Goal: Information Seeking & Learning: Check status

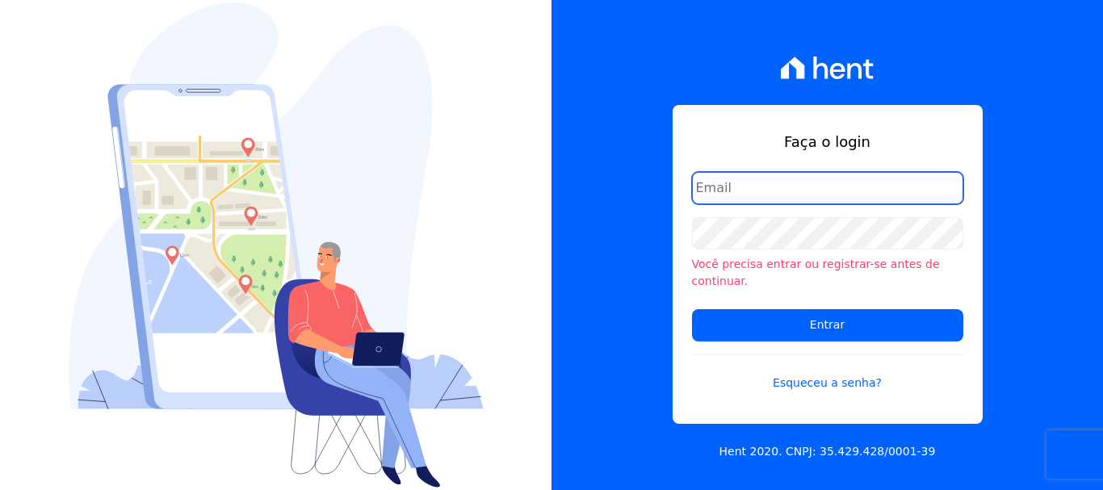
click at [800, 204] on input "email" at bounding box center [827, 188] width 271 height 32
type input "[EMAIL_ADDRESS][DOMAIN_NAME]"
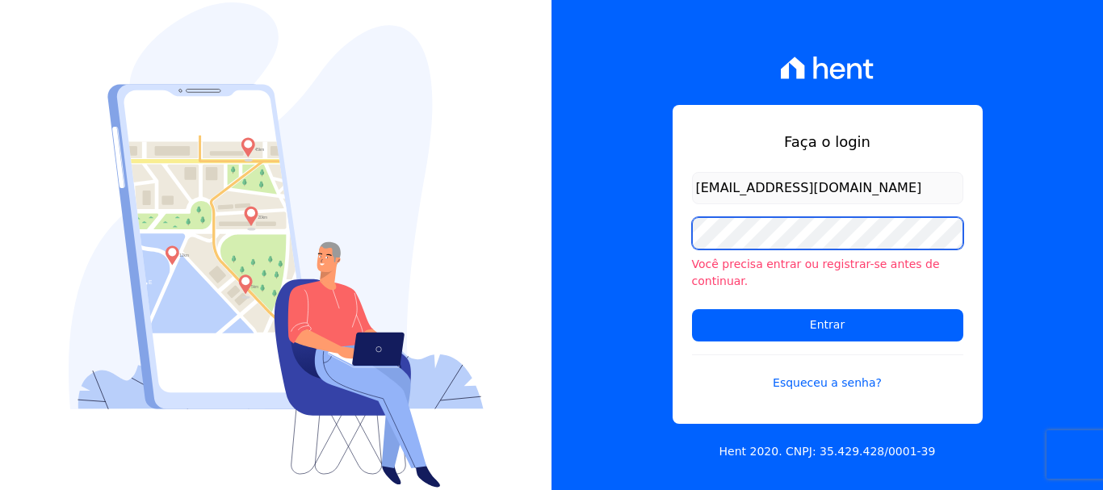
click at [692, 309] on input "Entrar" at bounding box center [827, 325] width 271 height 32
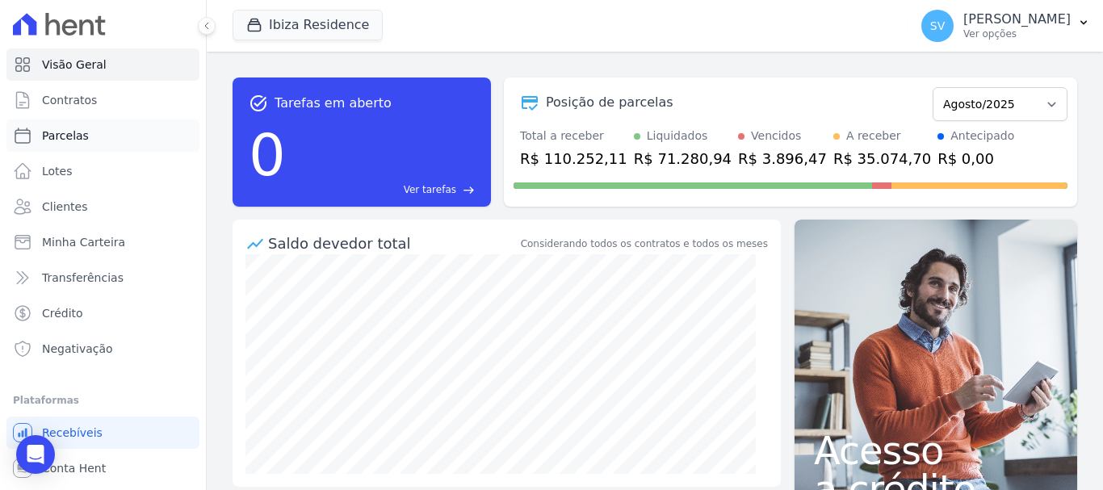
click at [131, 123] on link "Parcelas" at bounding box center [102, 135] width 193 height 32
select select
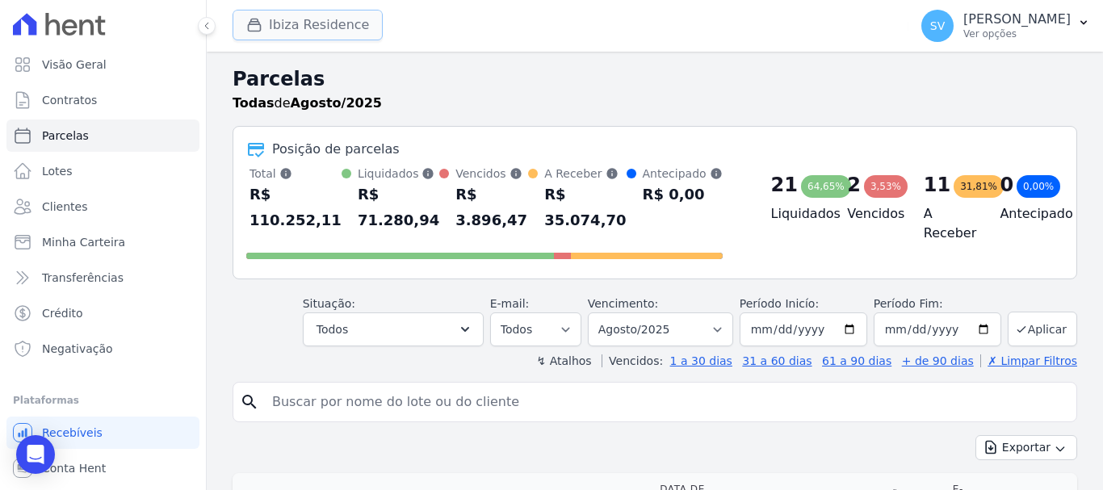
drag, startPoint x: 329, startPoint y: 20, endPoint x: 318, endPoint y: 27, distance: 13.0
click at [323, 25] on button "Ibiza Residence" at bounding box center [307, 25] width 150 height 31
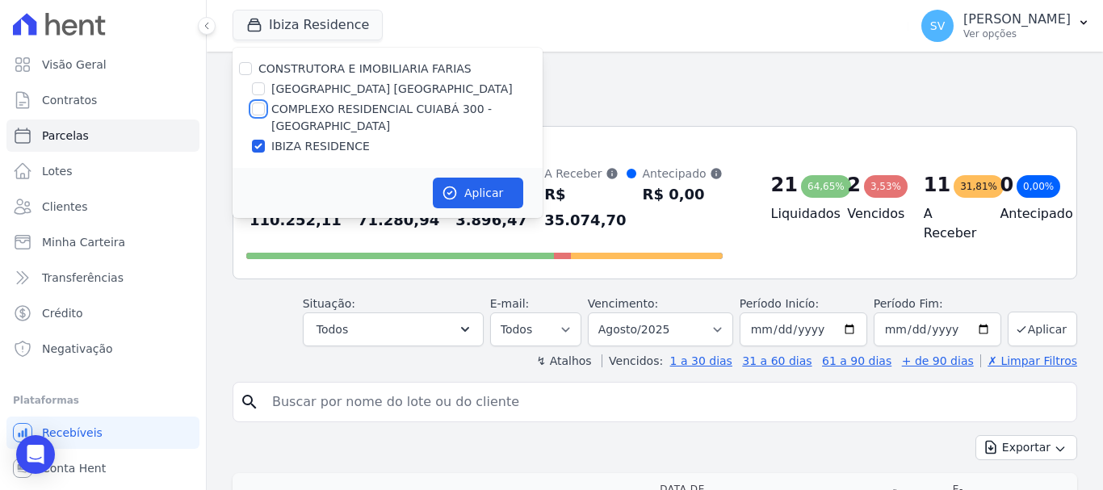
click at [260, 110] on input "COMPLEXO RESIDENCIAL CUIABÁ 300 - [GEOGRAPHIC_DATA]" at bounding box center [258, 109] width 13 height 13
checkbox input "true"
drag, startPoint x: 257, startPoint y: 151, endPoint x: 351, endPoint y: 166, distance: 94.9
click at [257, 153] on div at bounding box center [258, 146] width 13 height 16
click at [256, 141] on input "IBIZA RESIDENCE" at bounding box center [258, 146] width 13 height 13
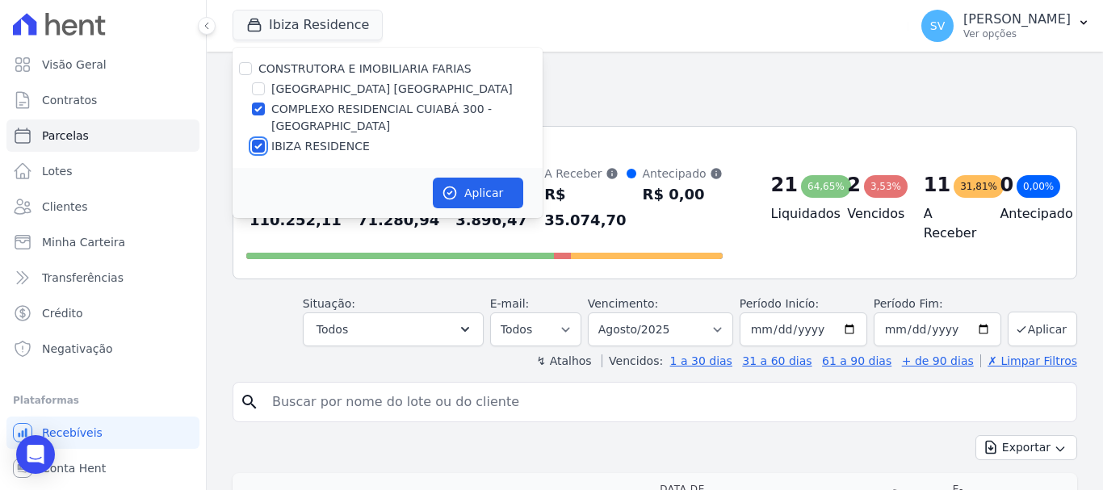
checkbox input "false"
click at [446, 192] on icon "button" at bounding box center [450, 193] width 16 height 16
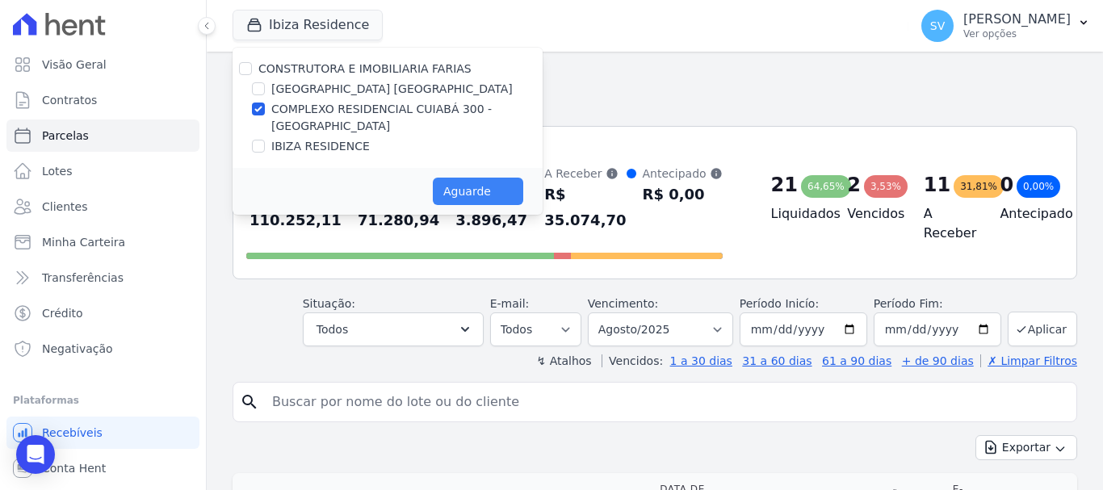
select select
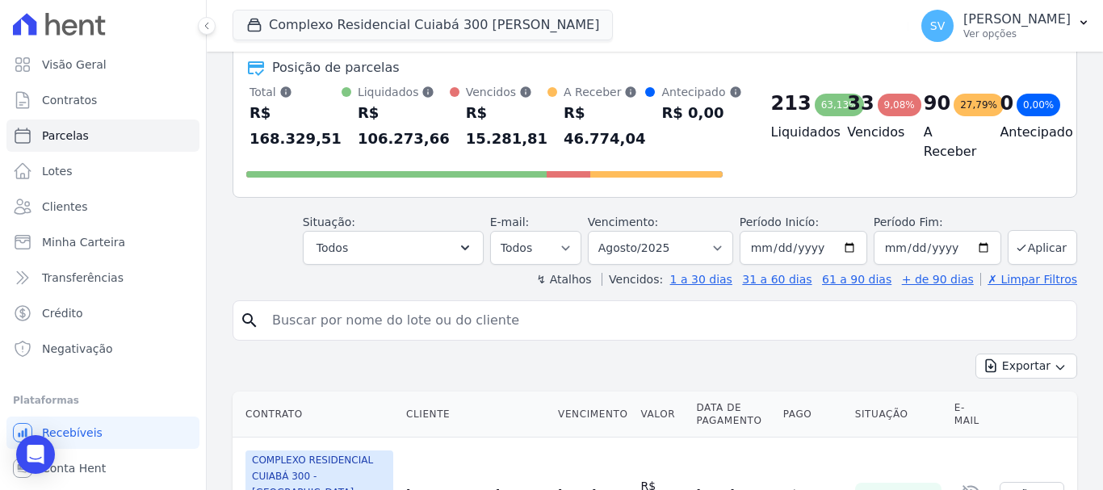
scroll to position [161, 0]
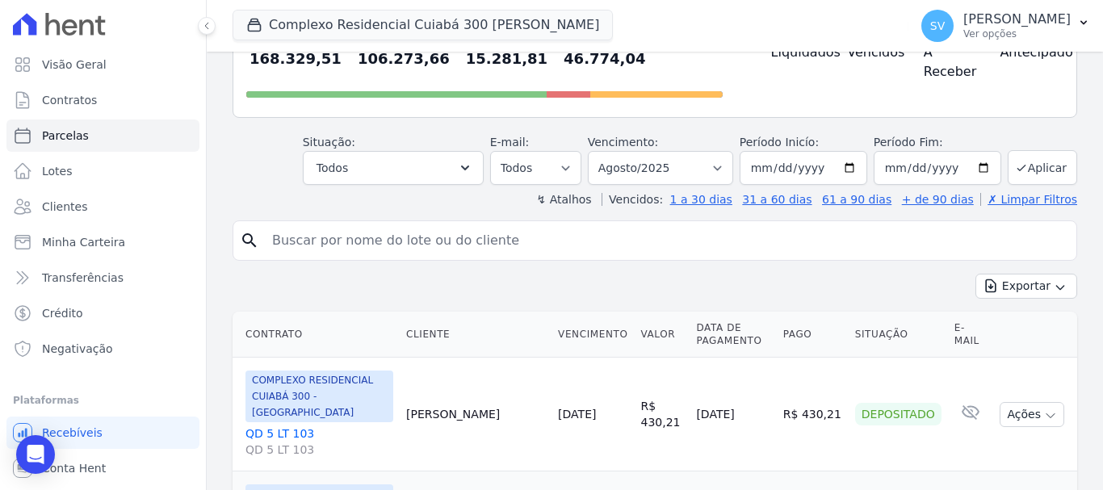
click at [629, 237] on input "search" at bounding box center [665, 240] width 807 height 32
click at [443, 224] on input "search" at bounding box center [665, 240] width 807 height 32
paste input "Eloisa Dos Santos Silva"
type input "Eloisa Dos Santos Silva"
select select
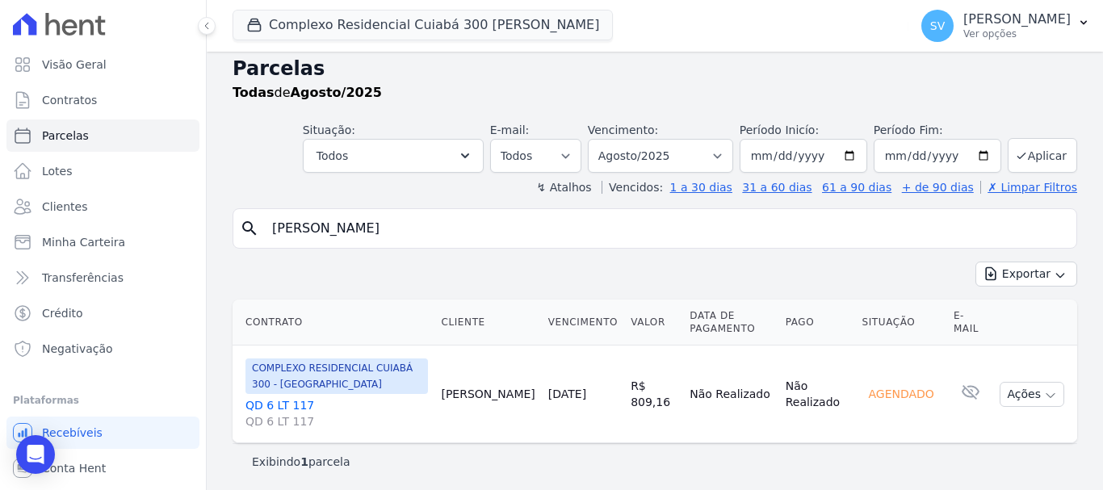
scroll to position [13, 0]
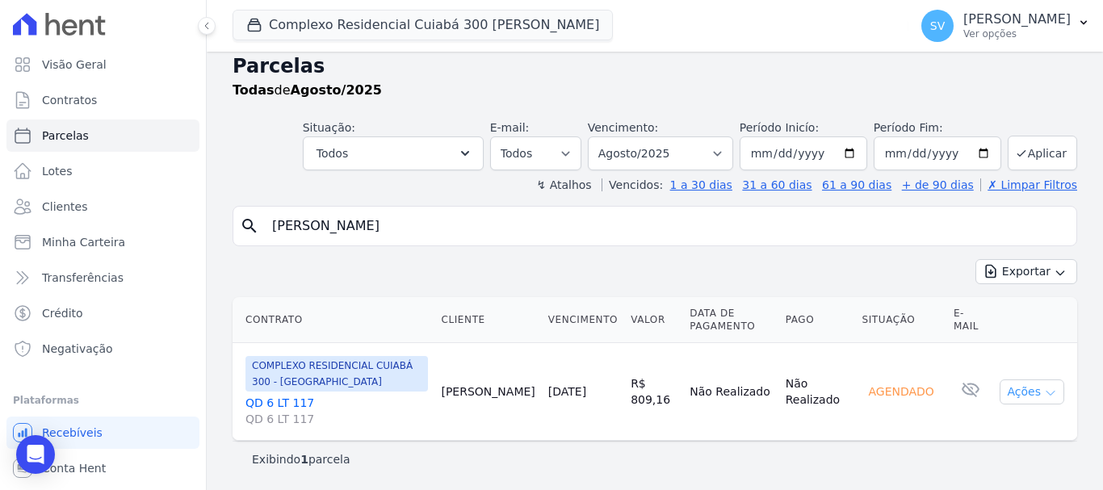
click at [1026, 397] on button "Ações" at bounding box center [1031, 391] width 65 height 25
click at [855, 310] on th "Situação" at bounding box center [900, 320] width 91 height 46
click at [986, 261] on button "Exportar" at bounding box center [1026, 271] width 102 height 25
drag, startPoint x: 913, startPoint y: 262, endPoint x: 903, endPoint y: 299, distance: 38.4
click at [912, 264] on div "Exportar Exportar PDF Exportar CSV" at bounding box center [654, 278] width 844 height 38
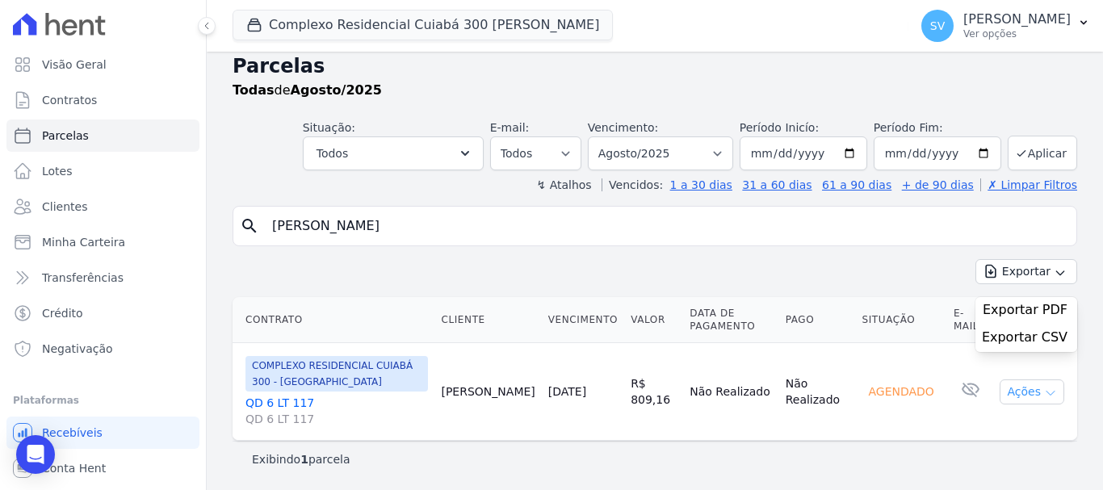
click at [1027, 382] on button "Ações" at bounding box center [1031, 391] width 65 height 25
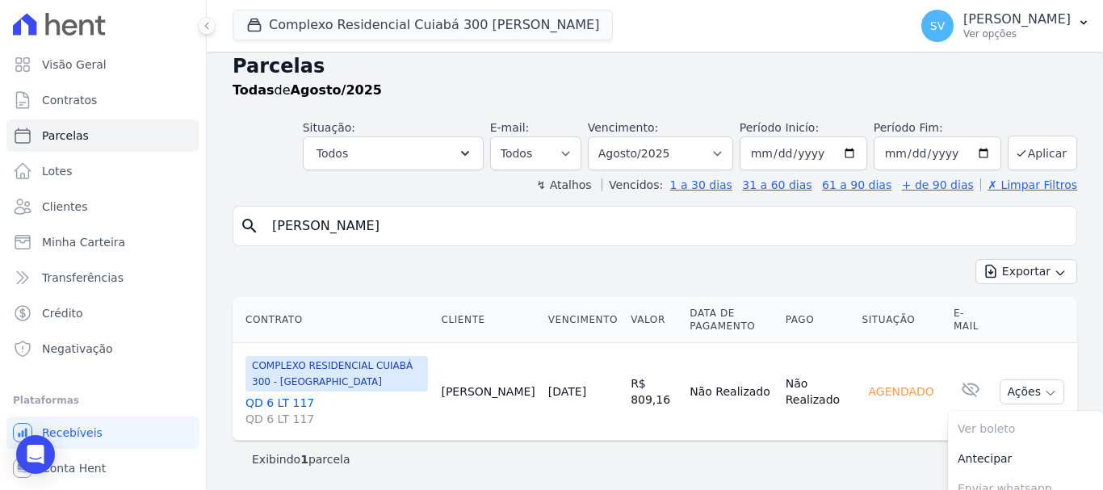
scroll to position [90, 0]
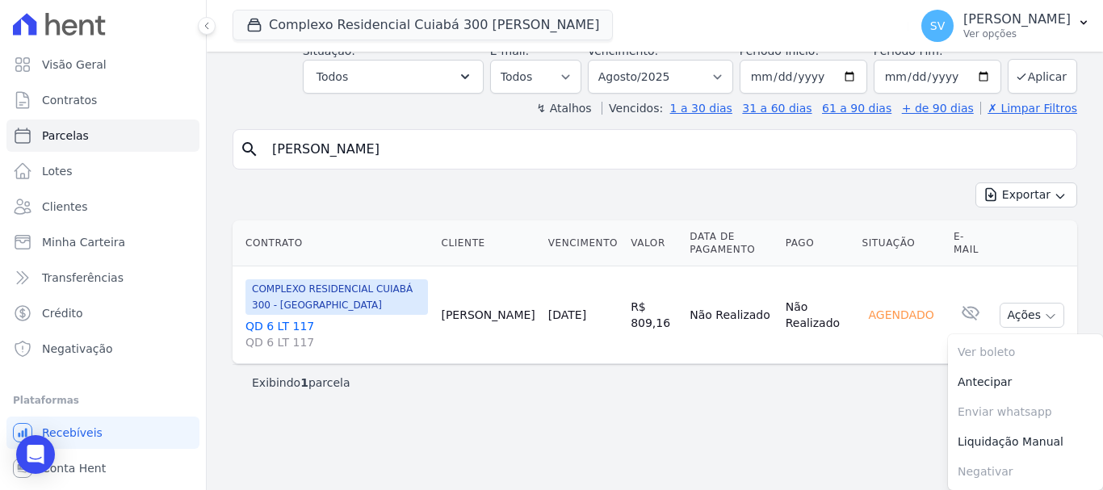
click at [789, 416] on main "Parcelas Todas de Agosto/2025 Situação: Agendado Em Aberto Pago Processando Can…" at bounding box center [655, 271] width 896 height 438
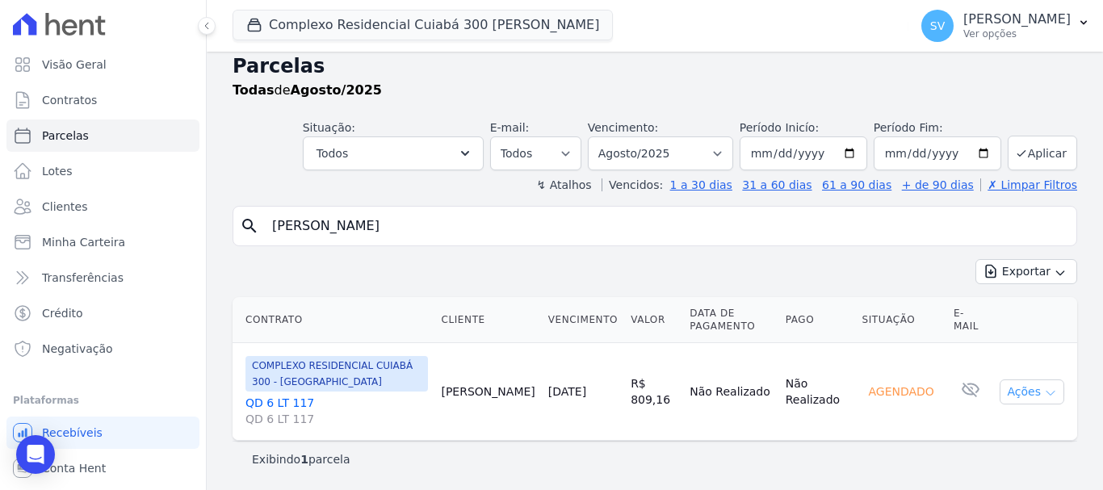
click at [1015, 380] on button "Ações" at bounding box center [1031, 391] width 65 height 25
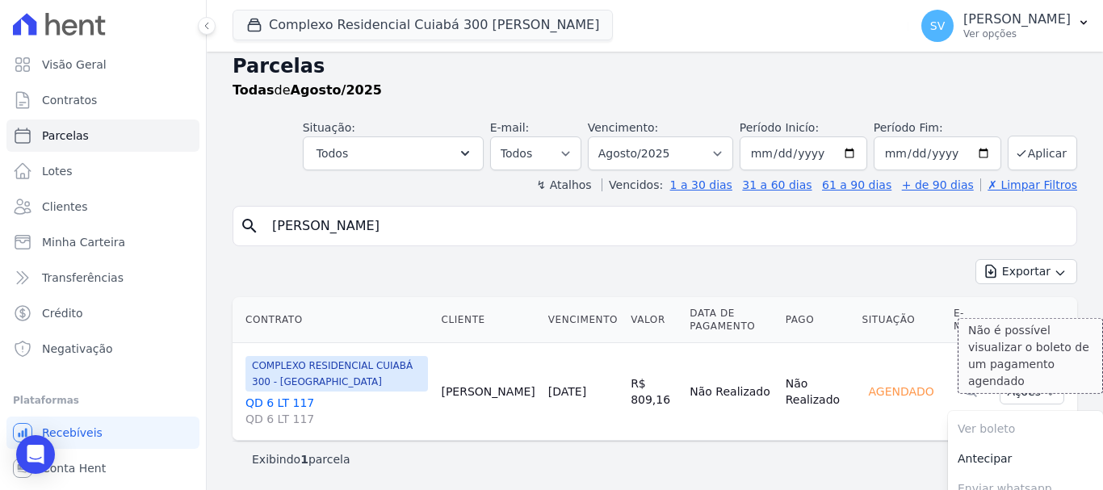
click at [984, 432] on span "Ver boleto Não é possível visualizar o boleto de um pagamento agendado" at bounding box center [1025, 429] width 155 height 30
drag, startPoint x: 965, startPoint y: 425, endPoint x: 921, endPoint y: 419, distance: 43.9
click at [965, 425] on span "Ver boleto Não é possível visualizar o boleto de um pagamento agendado" at bounding box center [1025, 429] width 155 height 30
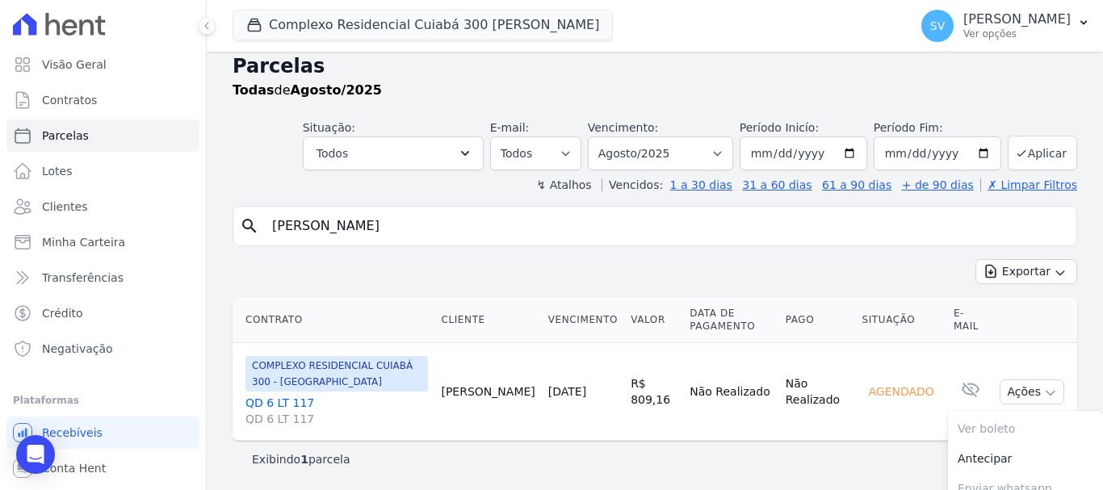
click at [902, 412] on td "Agendado" at bounding box center [900, 392] width 91 height 98
drag, startPoint x: 678, startPoint y: 160, endPoint x: 676, endPoint y: 169, distance: 9.2
click at [678, 160] on select "Filtrar por período ──────── Todos os meses Abril/2024 Maio/2024 Junho/2024 Jul…" at bounding box center [660, 153] width 145 height 34
select select "07/2025"
click at [598, 136] on select "Filtrar por período ──────── Todos os meses Abril/2024 Maio/2024 Junho/2024 Jul…" at bounding box center [660, 153] width 145 height 34
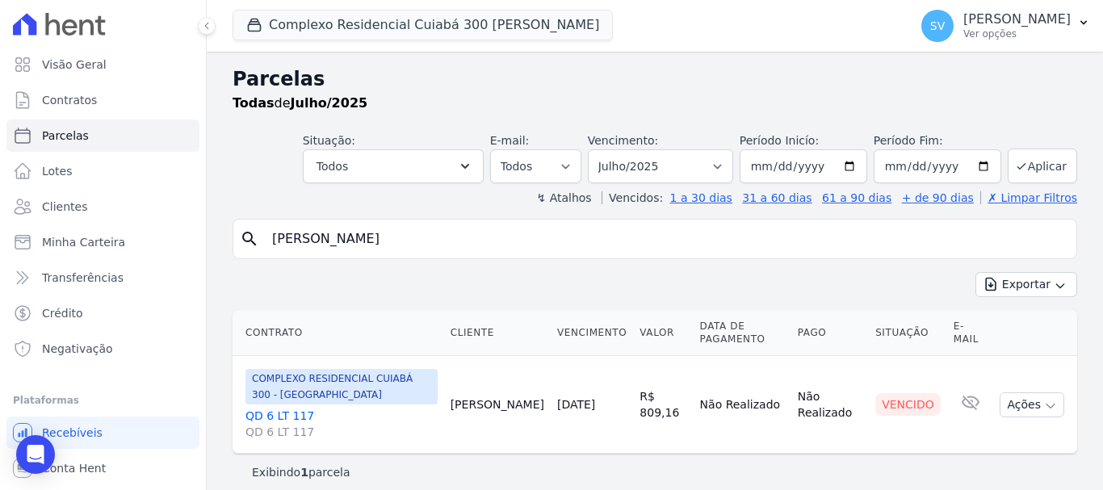
select select
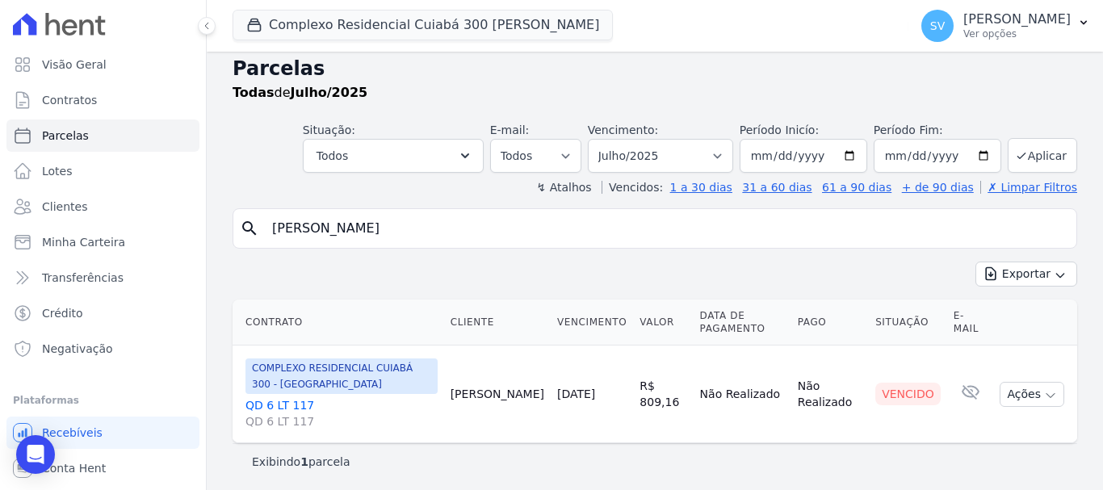
scroll to position [13, 0]
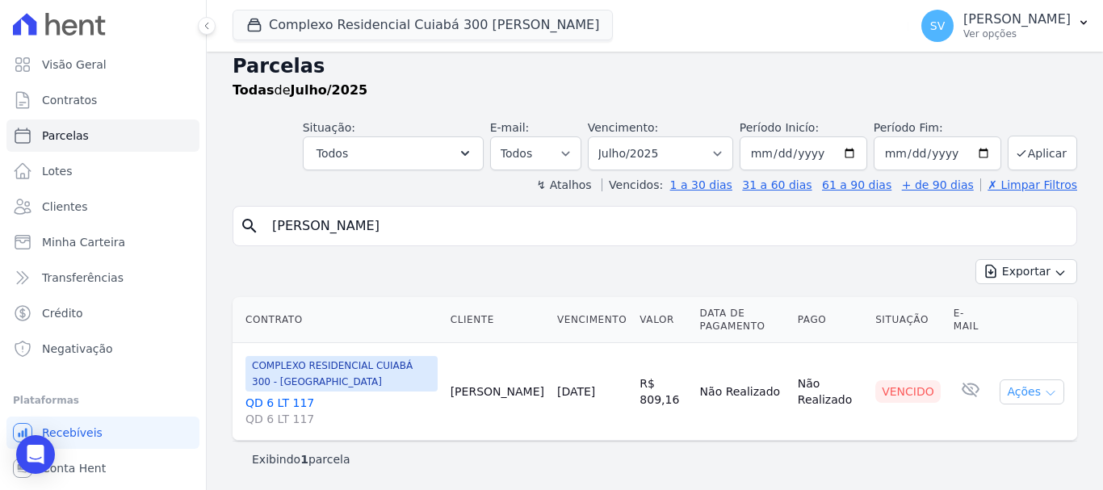
click at [1024, 390] on button "Ações" at bounding box center [1031, 391] width 65 height 25
click at [526, 268] on div "Exportar Exportar PDF Exportar CSV" at bounding box center [654, 278] width 844 height 38
click at [694, 157] on select "Filtrar por período ──────── Todos os meses Abril/2024 Maio/2024 Junho/2024 Jul…" at bounding box center [660, 153] width 145 height 34
select select "06/2025"
click at [598, 136] on select "Filtrar por período ──────── Todos os meses Abril/2024 Maio/2024 Junho/2024 Jul…" at bounding box center [660, 153] width 145 height 34
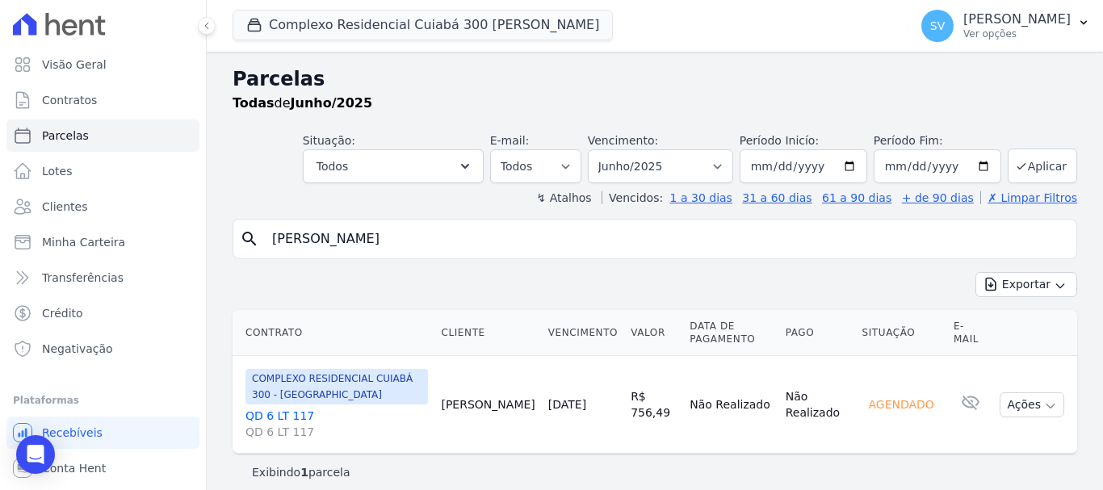
select select
click at [672, 169] on select "Filtrar por período ──────── Todos os meses Abril/2024 Maio/2024 Junho/2024 Jul…" at bounding box center [660, 166] width 145 height 34
click at [536, 295] on div "Exportar Exportar PDF Exportar CSV" at bounding box center [654, 291] width 844 height 38
click at [519, 238] on input "Eloisa Dos Santos Silva" at bounding box center [665, 239] width 807 height 32
click at [519, 237] on input "Eloisa Dos Santos Silva" at bounding box center [665, 239] width 807 height 32
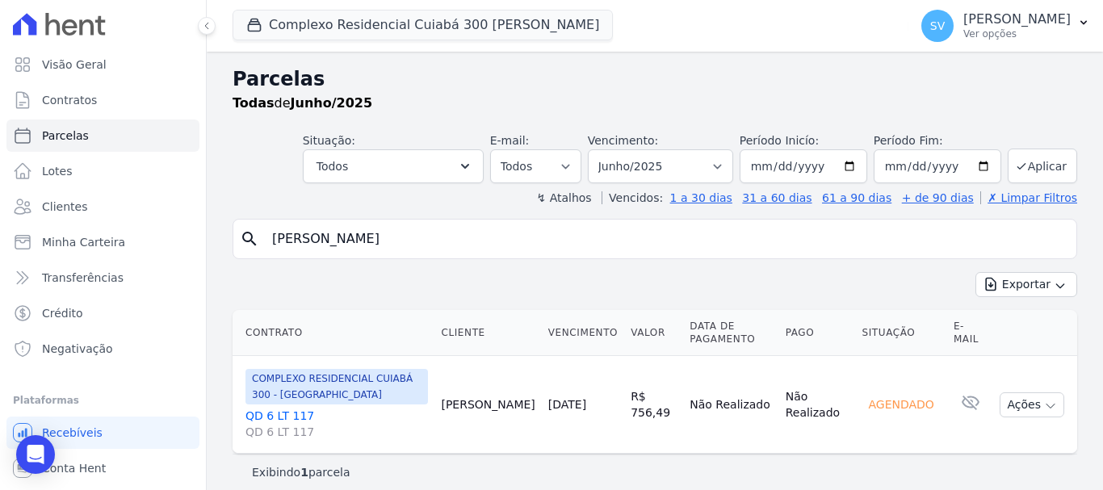
click at [519, 237] on input "Eloisa Dos Santos Silva" at bounding box center [665, 239] width 807 height 32
click at [508, 242] on input "Eloisa Dos Santos Silva" at bounding box center [665, 239] width 807 height 32
paste input "Andréia Finck"
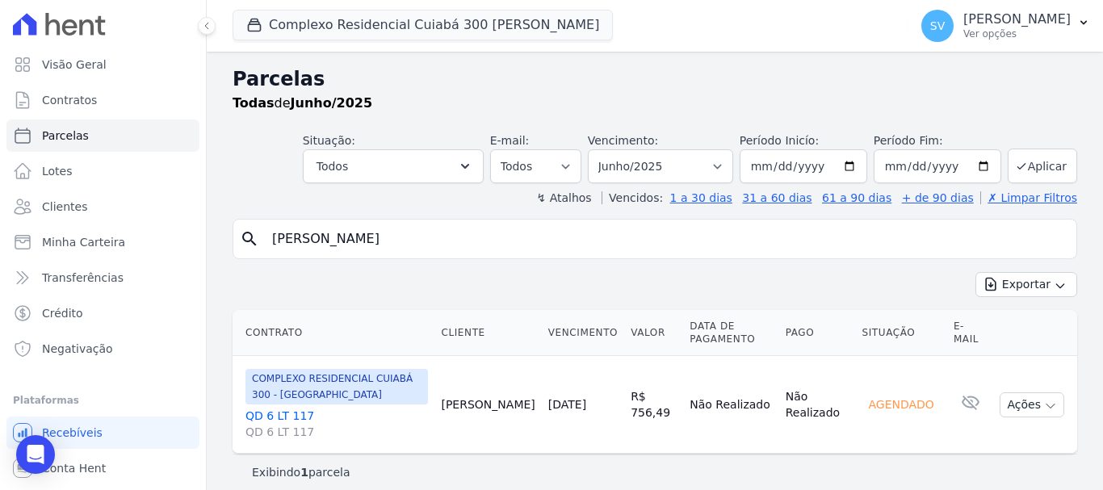
type input "Andréia Finck"
select select
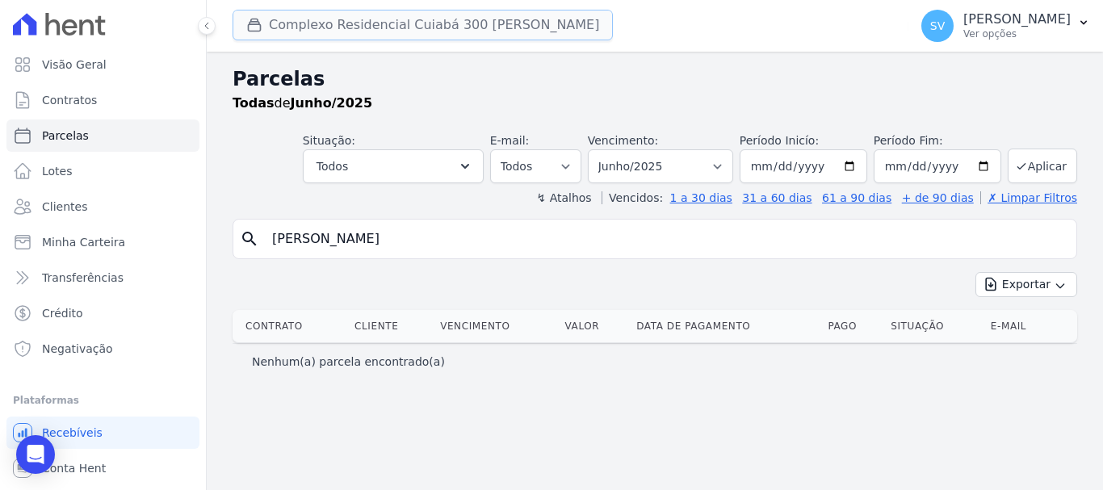
click at [407, 27] on button "Complexo Residencial Cuiabá 300 [PERSON_NAME]" at bounding box center [422, 25] width 380 height 31
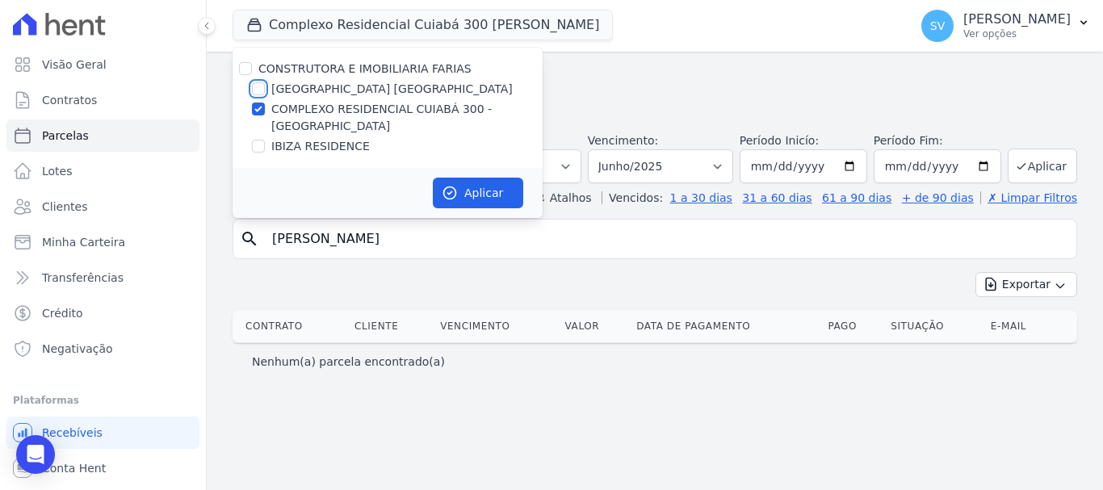
click at [262, 82] on input "[GEOGRAPHIC_DATA] [GEOGRAPHIC_DATA]" at bounding box center [258, 88] width 13 height 13
checkbox input "true"
click at [255, 117] on div "COMPLEXO RESIDENCIAL CUIABÁ 300 - [GEOGRAPHIC_DATA]" at bounding box center [387, 118] width 310 height 34
click at [261, 107] on input "COMPLEXO RESIDENCIAL CUIABÁ 300 - [GEOGRAPHIC_DATA]" at bounding box center [258, 109] width 13 height 13
checkbox input "false"
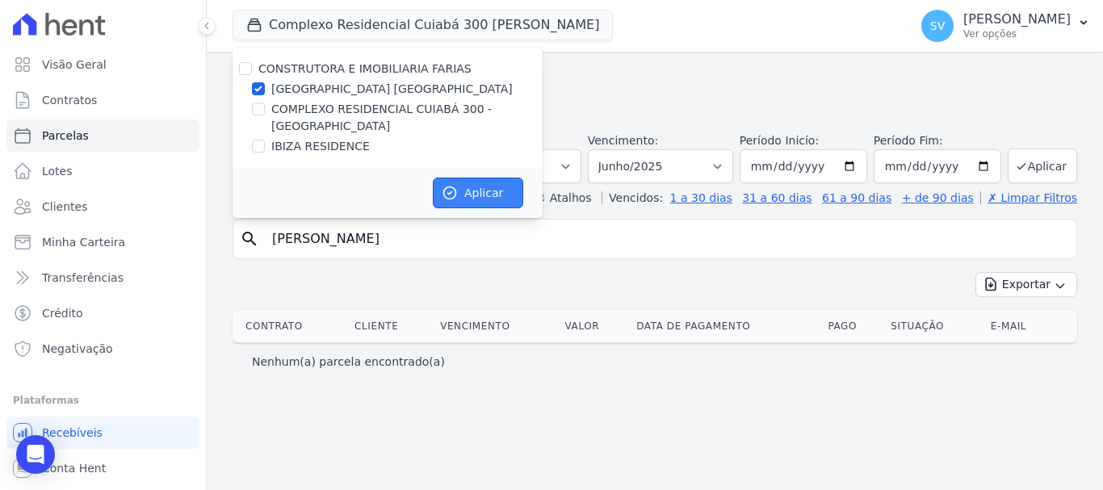
click at [490, 186] on button "Aplicar" at bounding box center [478, 193] width 90 height 31
select select
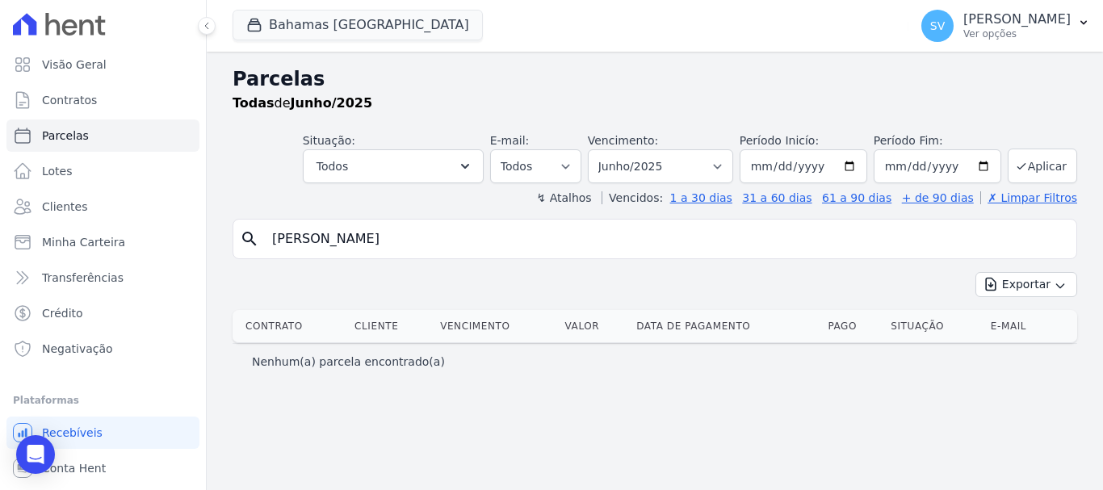
click at [728, 234] on input "Andréia Finck" at bounding box center [665, 239] width 807 height 32
select select
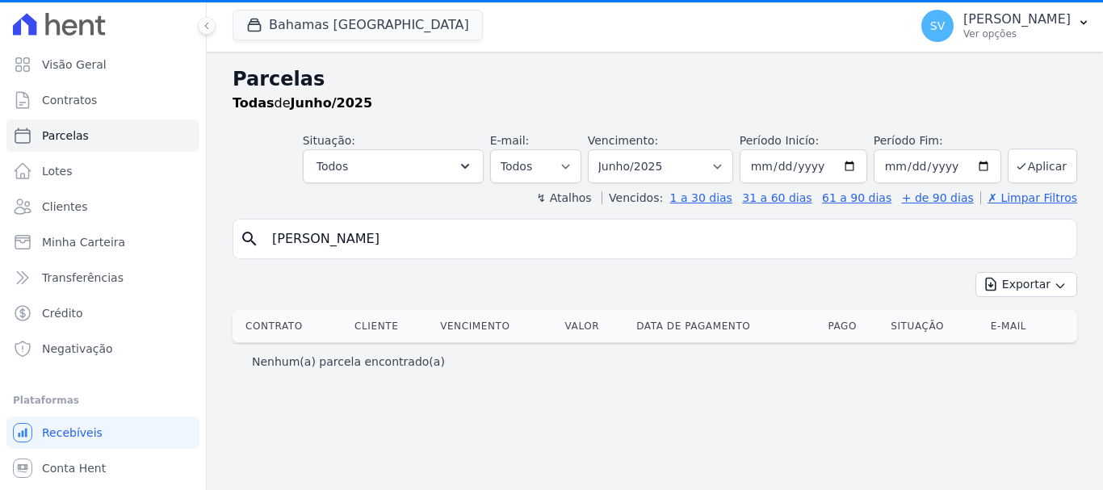
select select
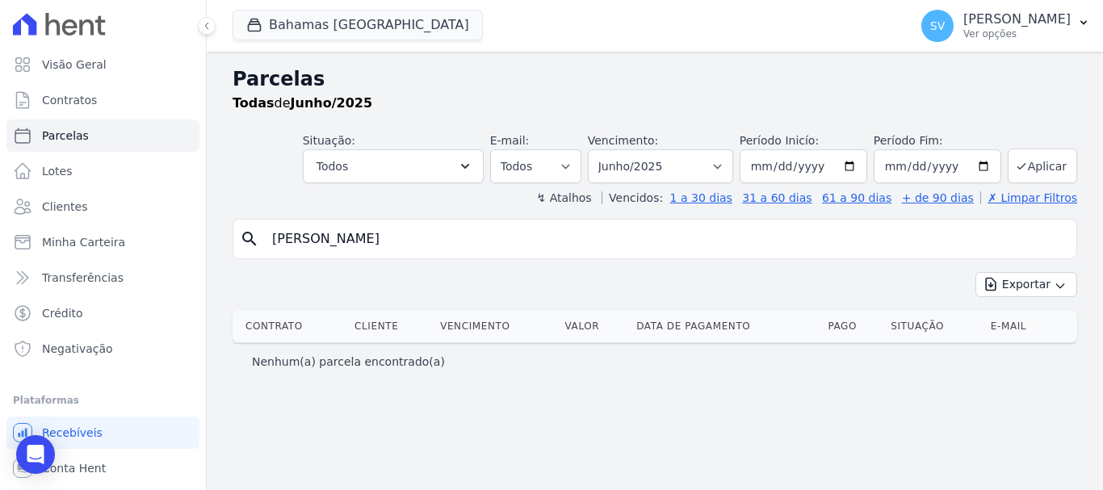
click at [379, 242] on input "Andréia Finck" at bounding box center [665, 239] width 807 height 32
click at [305, 238] on input "Andréia Finck" at bounding box center [665, 239] width 807 height 32
type input "Andre,ia Finck"
select select
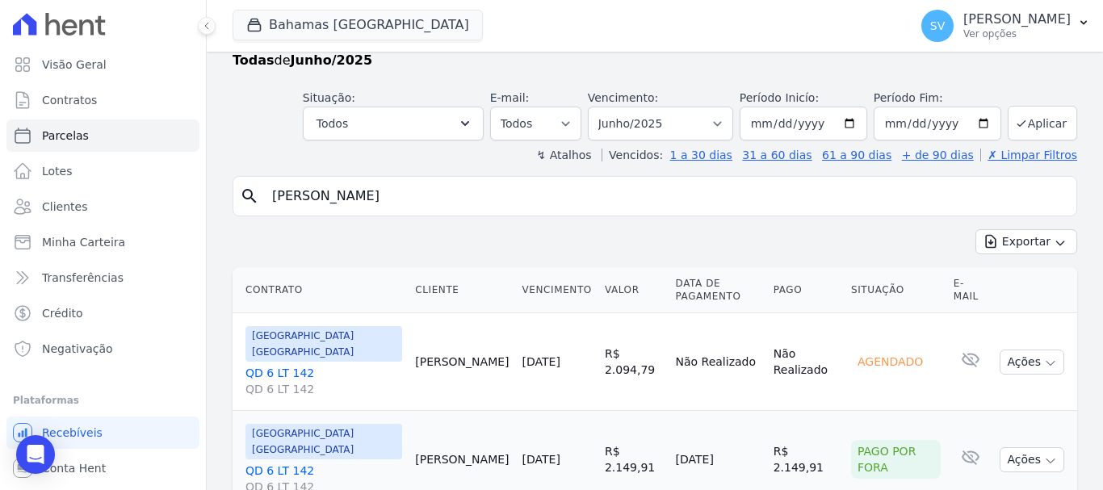
scroll to position [65, 0]
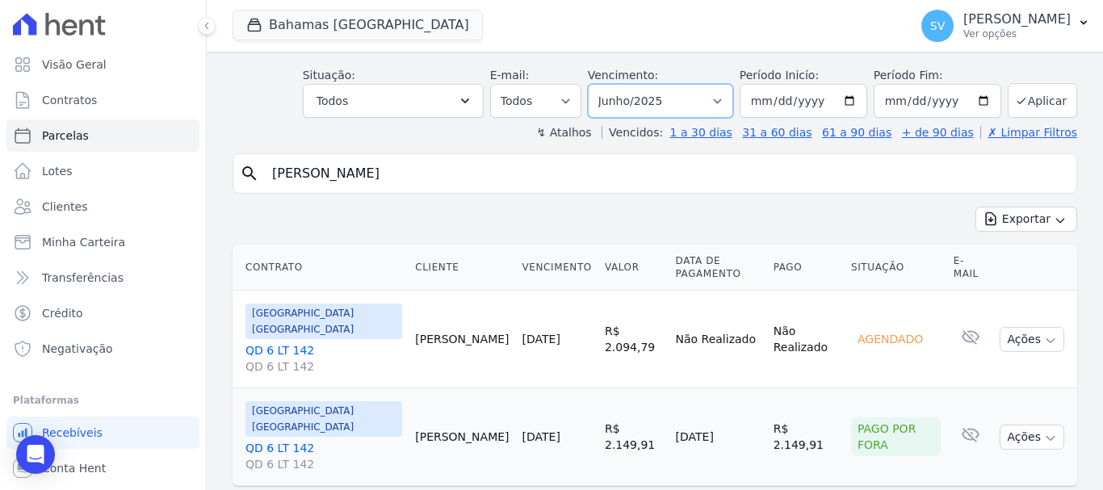
click at [700, 105] on select "Filtrar por período ──────── Todos os meses Outubro/2022 Novembro/2022 Dezembro…" at bounding box center [660, 101] width 145 height 34
select select "08/2025"
click at [598, 84] on select "Filtrar por período ──────── Todos os meses Outubro/2022 Novembro/2022 Dezembro…" at bounding box center [660, 101] width 145 height 34
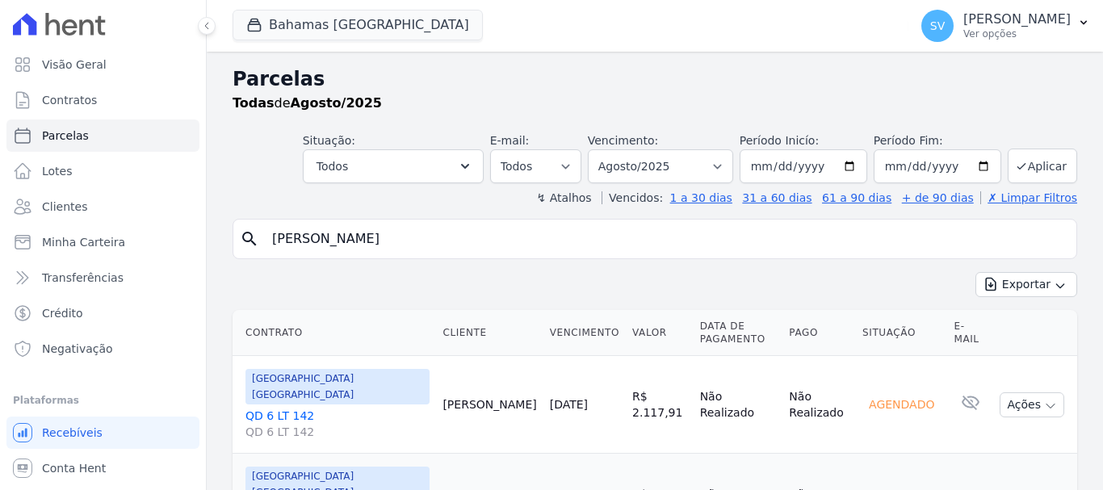
select select
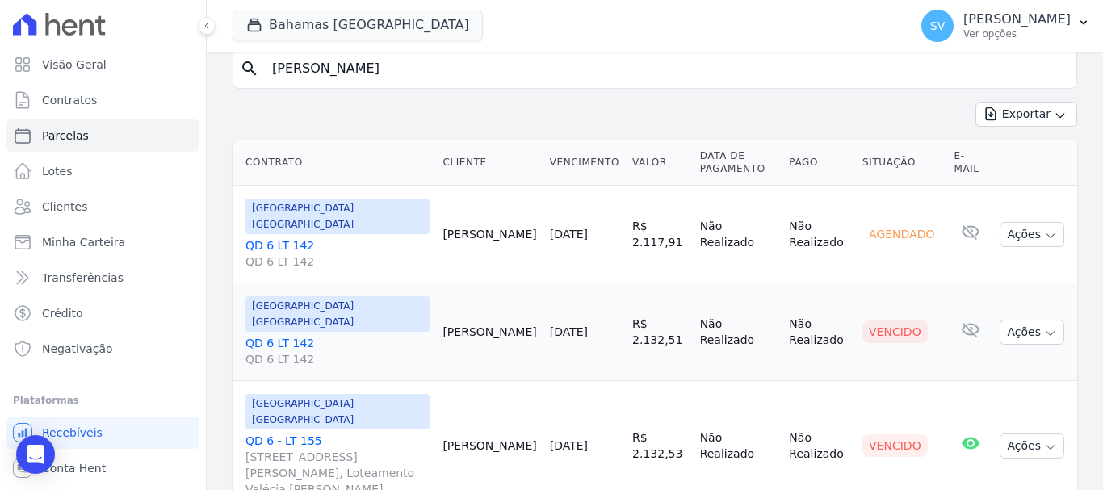
scroll to position [176, 0]
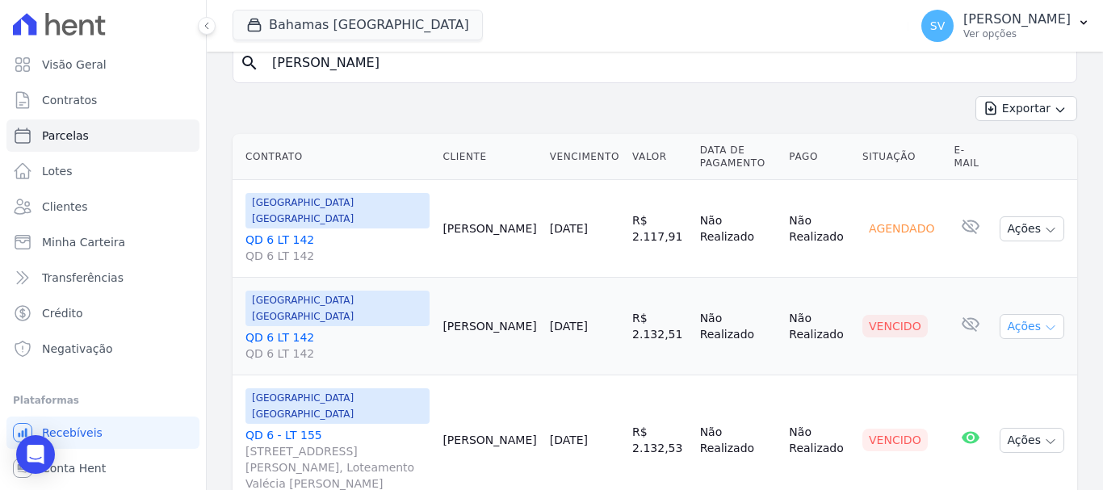
click at [1022, 314] on button "Ações" at bounding box center [1031, 326] width 65 height 25
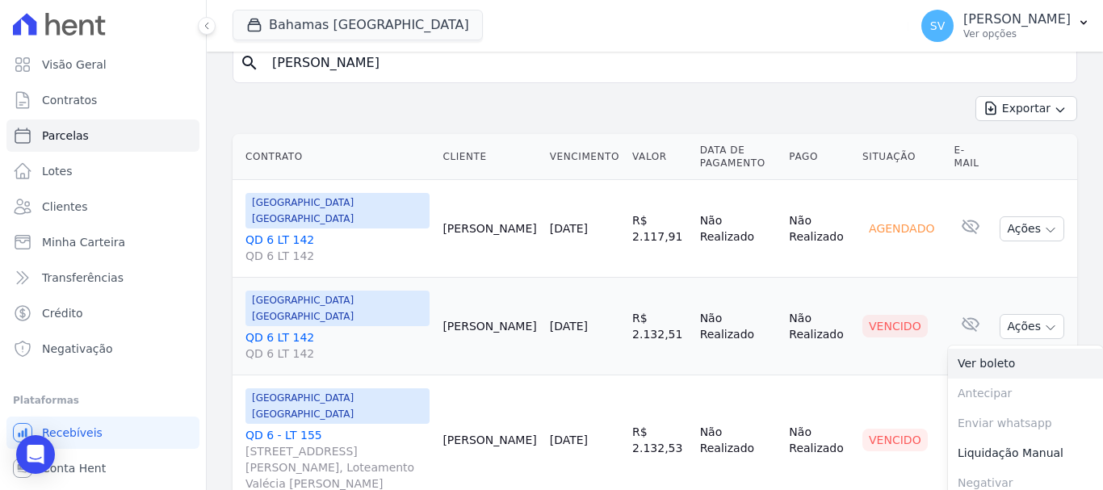
click at [989, 349] on link "Ver boleto" at bounding box center [1025, 364] width 155 height 30
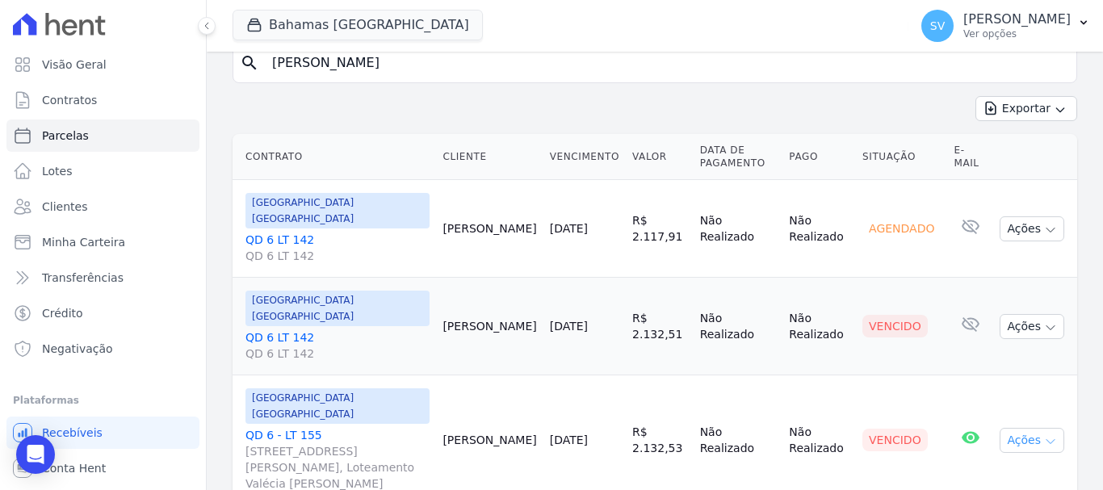
click at [1024, 428] on button "Ações" at bounding box center [1031, 440] width 65 height 25
click at [1002, 462] on link "Ver boleto" at bounding box center [1025, 477] width 155 height 30
click at [479, 63] on input "Andreia Finck" at bounding box center [665, 63] width 807 height 32
click at [479, 62] on input "Andreia Finck" at bounding box center [665, 63] width 807 height 32
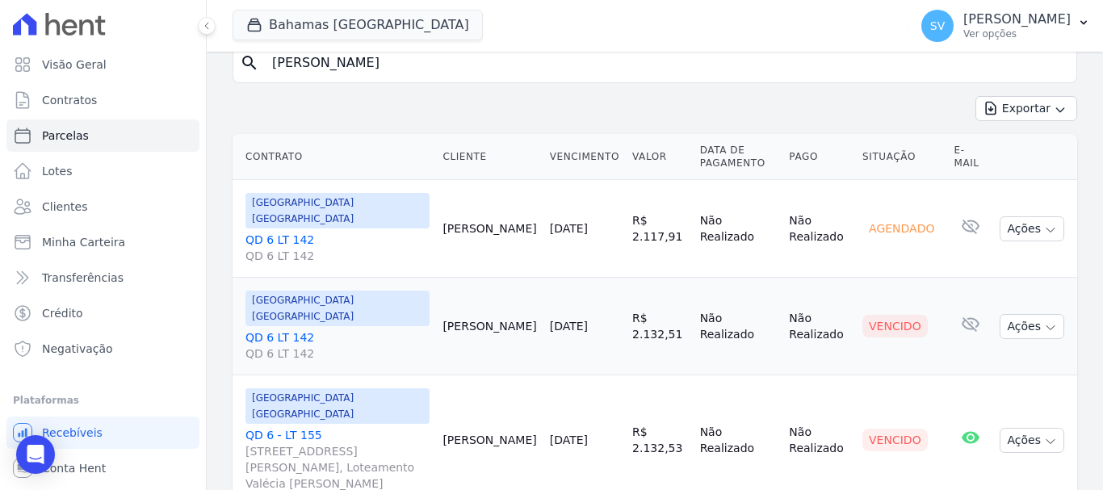
paste input "Wanderson Vasconcélos de Moraes"
type input "Wanderson Vasconcélos de Moraes"
click at [390, 66] on input "Wanderson Vasconcélos de Moraes" at bounding box center [665, 63] width 807 height 32
select select
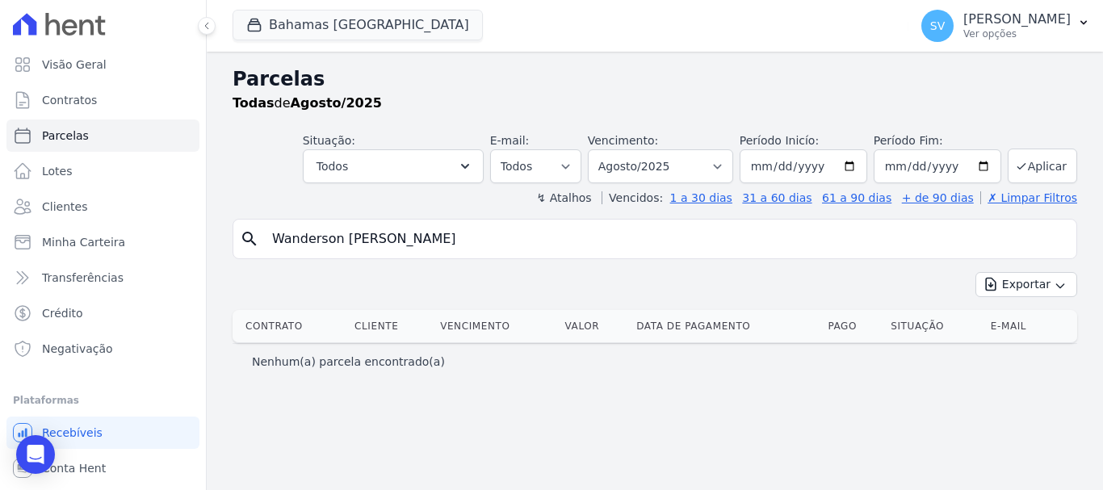
click at [391, 236] on input "Wanderson Vasconcélos de Moraes" at bounding box center [665, 239] width 807 height 32
type input "Wanderson Vasconcelos de Moraes"
select select
click at [638, 223] on div "search Wanderson Vasconcelos de Moraes" at bounding box center [654, 239] width 844 height 40
select select
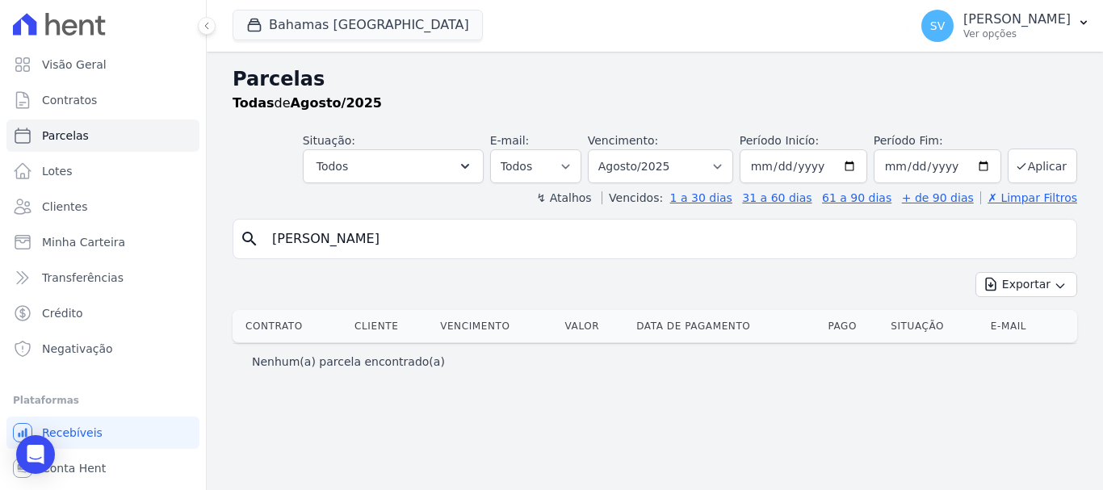
click at [507, 212] on div "Parcelas Todas de Agosto/2025 Situação: Agendado Em Aberto Pago Processando Can…" at bounding box center [655, 271] width 896 height 438
click at [521, 242] on input "Wanderson Vasconcelos de Moraes" at bounding box center [665, 239] width 807 height 32
drag, startPoint x: 483, startPoint y: 238, endPoint x: 425, endPoint y: 241, distance: 58.2
click at [425, 241] on input "Wanderson Vasconcelos de Moraes" at bounding box center [665, 239] width 807 height 32
type input "WANDERSON VASCONCELOS DE MORAIS"
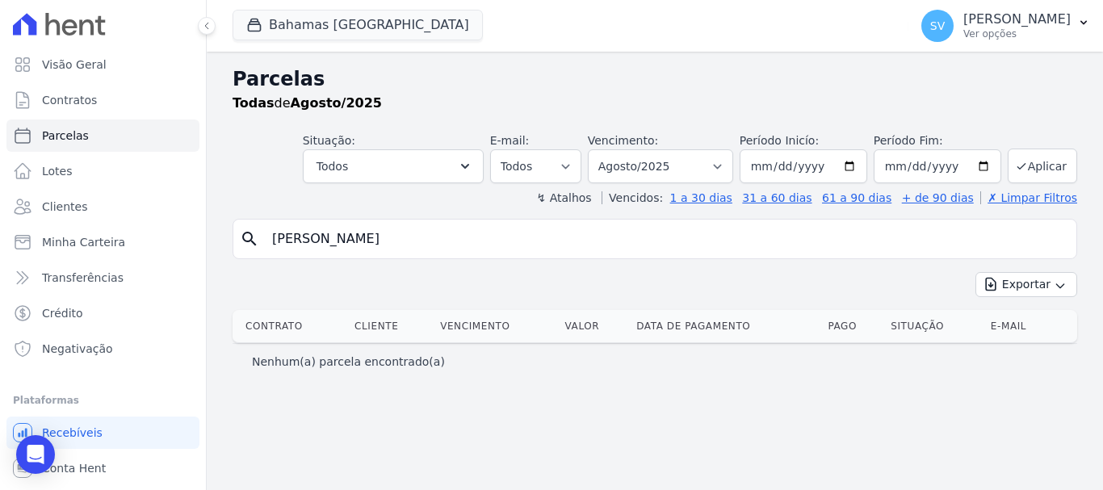
select select
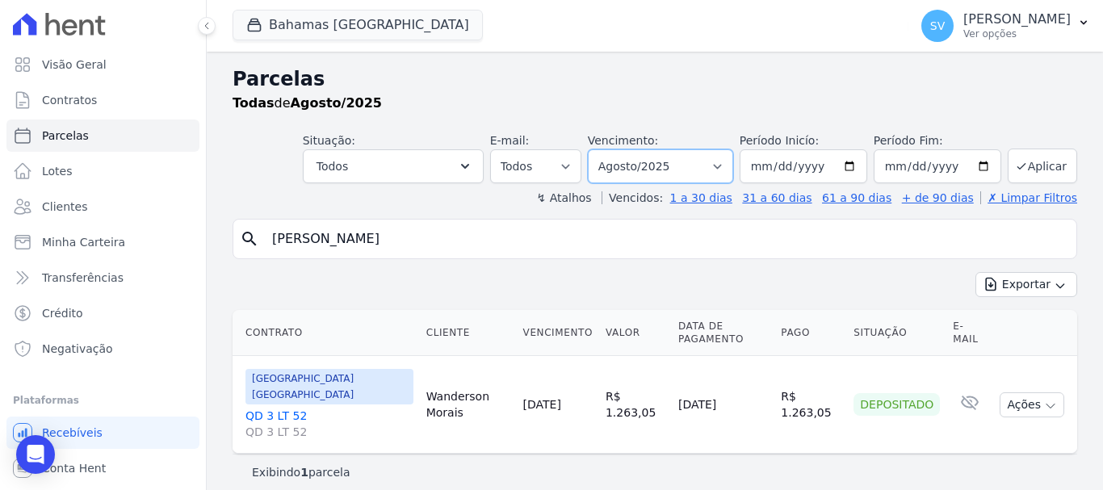
click at [660, 161] on select "Filtrar por período ──────── Todos os meses Outubro/2022 Novembro/2022 Dezembro…" at bounding box center [660, 166] width 145 height 34
select select "09/2025"
click at [610, 149] on select "Filtrar por período ──────── Todos os meses Outubro/2022 Novembro/2022 Dezembro…" at bounding box center [660, 166] width 145 height 34
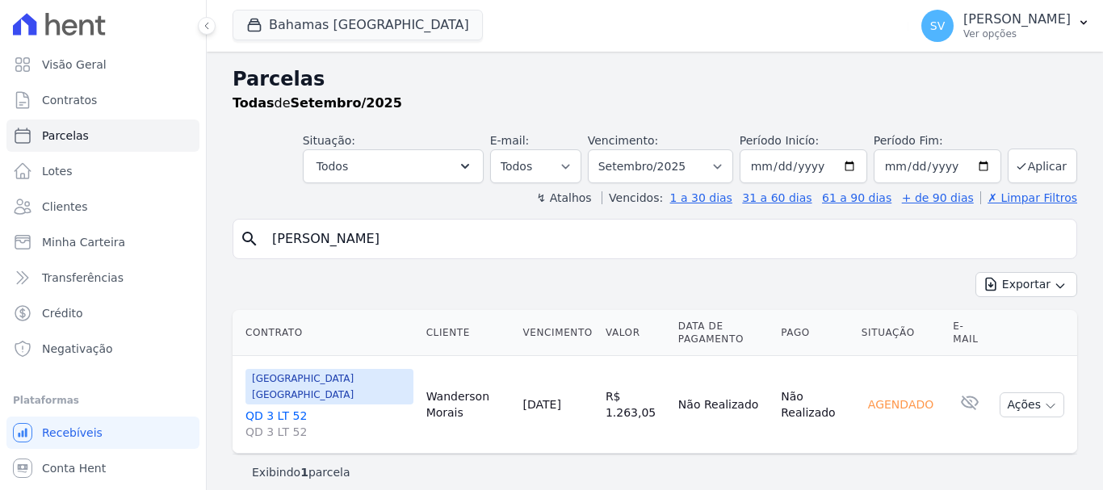
select select
click at [672, 174] on select "[GEOGRAPHIC_DATA] por período ──────── Todos os meses Outubro/2022 Novembro/202…" at bounding box center [660, 166] width 145 height 34
select select "08/2025"
click at [610, 149] on select "[GEOGRAPHIC_DATA] por período ──────── Todos os meses Outubro/2022 Novembro/202…" at bounding box center [660, 166] width 145 height 34
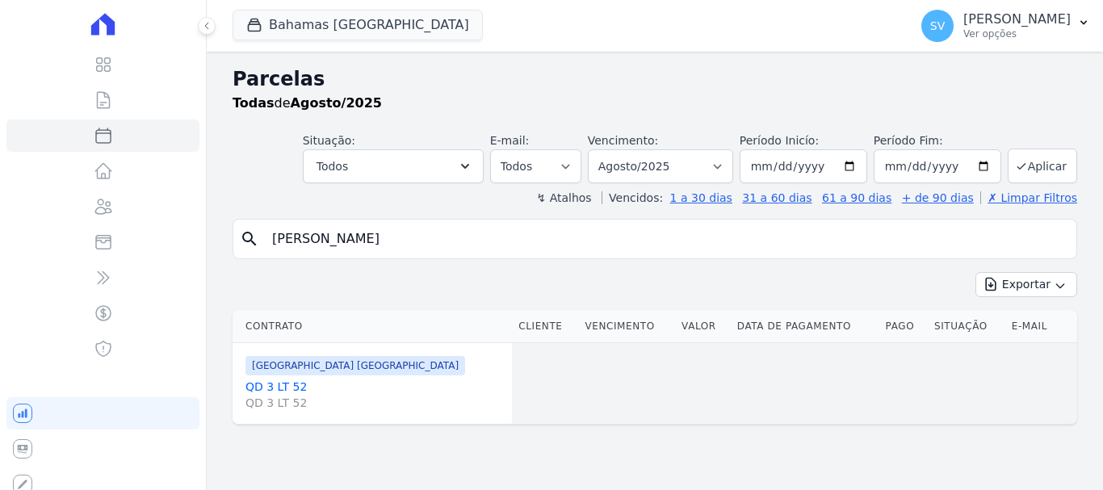
select select
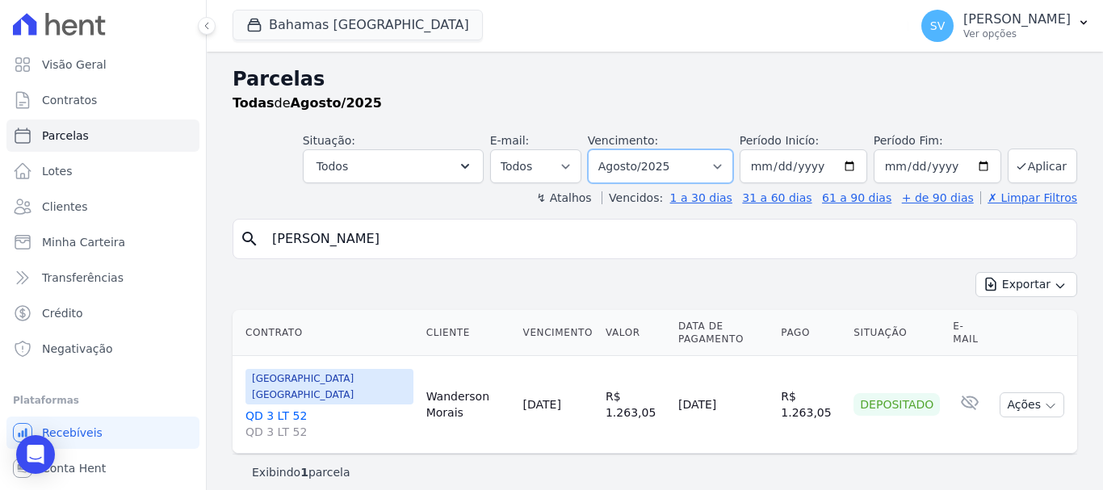
click at [702, 165] on select "[GEOGRAPHIC_DATA] por período ──────── Todos os meses Outubro/2022 Novembro/202…" at bounding box center [660, 166] width 145 height 34
select select "07/2025"
click at [610, 149] on select "[GEOGRAPHIC_DATA] por período ──────── Todos os meses Outubro/2022 Novembro/202…" at bounding box center [660, 166] width 145 height 34
select select
click at [671, 165] on select "[GEOGRAPHIC_DATA] por período ──────── Todos os meses Outubro/2022 Novembro/202…" at bounding box center [660, 166] width 145 height 34
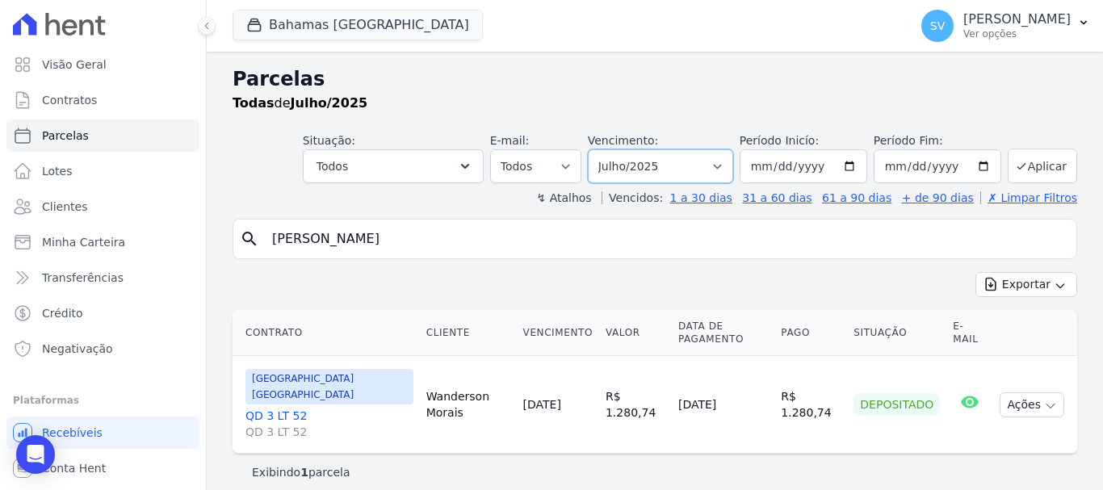
select select "05/2025"
click at [610, 149] on select "[GEOGRAPHIC_DATA] por período ──────── Todos os meses Outubro/2022 Novembro/202…" at bounding box center [660, 166] width 145 height 34
select select
click at [665, 248] on input "[PERSON_NAME]" at bounding box center [665, 239] width 807 height 32
click at [676, 236] on input "[PERSON_NAME]" at bounding box center [665, 239] width 807 height 32
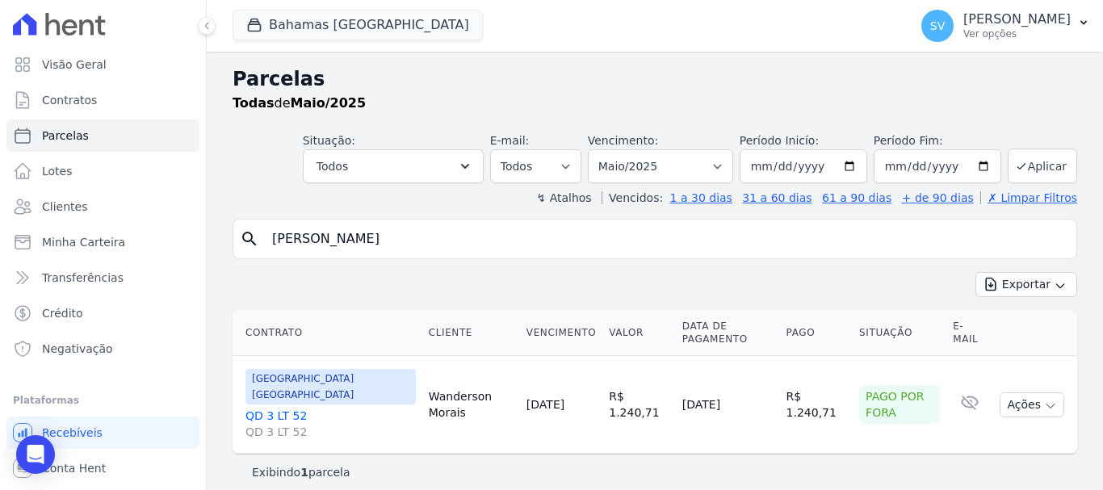
click at [676, 236] on input "[PERSON_NAME]" at bounding box center [665, 239] width 807 height 32
drag, startPoint x: 676, startPoint y: 236, endPoint x: 659, endPoint y: 241, distance: 16.6
click at [664, 241] on input "[PERSON_NAME]" at bounding box center [665, 239] width 807 height 32
drag, startPoint x: 343, startPoint y: 29, endPoint x: 319, endPoint y: 52, distance: 33.1
click at [343, 30] on button "Bahamas [GEOGRAPHIC_DATA]" at bounding box center [357, 25] width 250 height 31
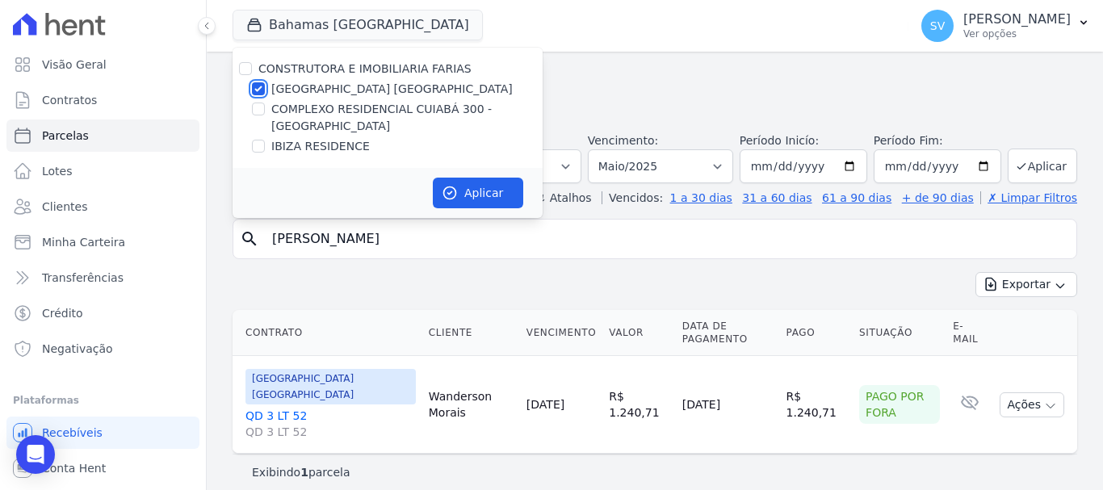
click at [262, 86] on input "[GEOGRAPHIC_DATA] [GEOGRAPHIC_DATA]" at bounding box center [258, 88] width 13 height 13
checkbox input "false"
click at [256, 106] on input "COMPLEXO RESIDENCIAL CUIABÁ 300 - [GEOGRAPHIC_DATA]" at bounding box center [258, 109] width 13 height 13
checkbox input "true"
click at [462, 194] on button "Aplicar" at bounding box center [478, 193] width 90 height 31
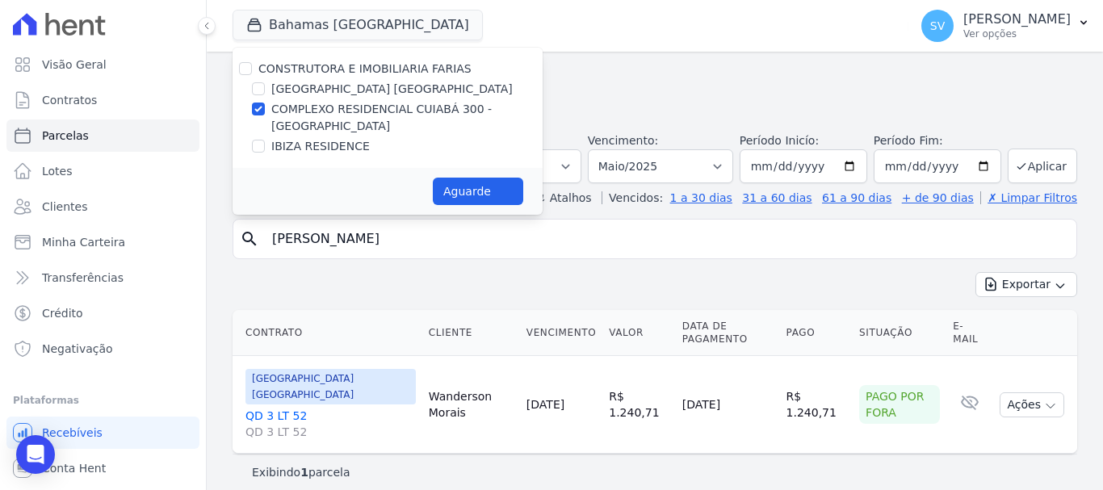
select select
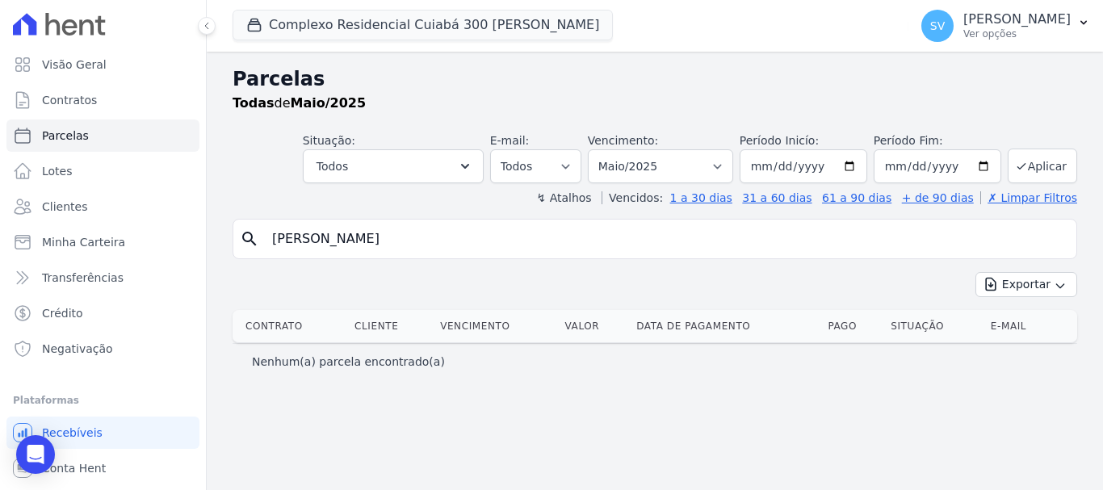
click at [546, 242] on input "[PERSON_NAME]" at bounding box center [665, 239] width 807 height 32
drag, startPoint x: 546, startPoint y: 242, endPoint x: 260, endPoint y: 208, distance: 287.7
click at [260, 208] on div "Parcelas Todas de Maio/2025 Situação: Agendado Em Aberto Pago Processando Cance…" at bounding box center [655, 271] width 896 height 438
paste input "[PERSON_NAME]"
drag, startPoint x: 323, startPoint y: 234, endPoint x: 335, endPoint y: 246, distance: 17.1
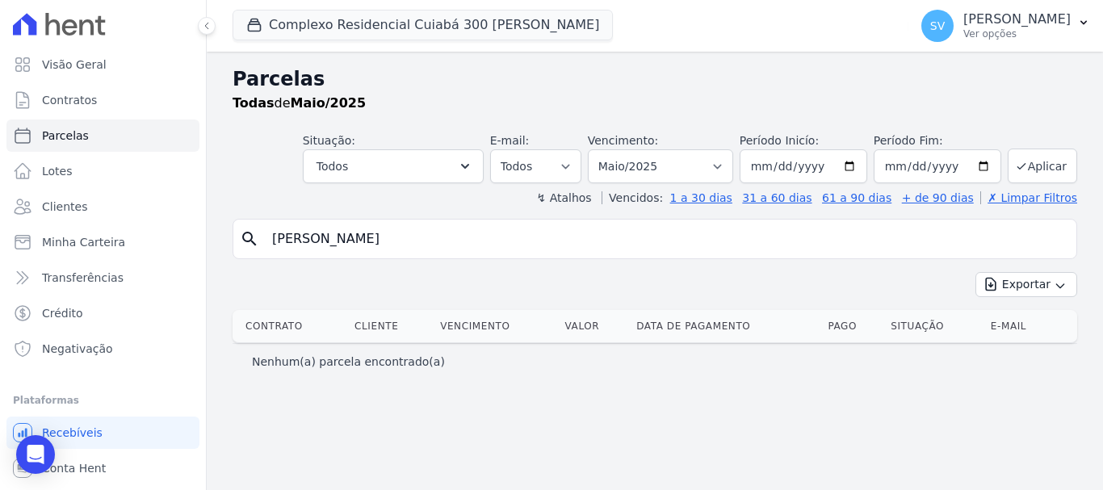
click at [324, 234] on input "[PERSON_NAME]" at bounding box center [665, 239] width 807 height 32
click at [329, 240] on input "[PERSON_NAME]" at bounding box center [665, 239] width 807 height 32
type input "[PERSON_NAME]"
select select
click at [630, 246] on input "Thiago Cesar Pereira Vieira Cesar" at bounding box center [665, 239] width 807 height 32
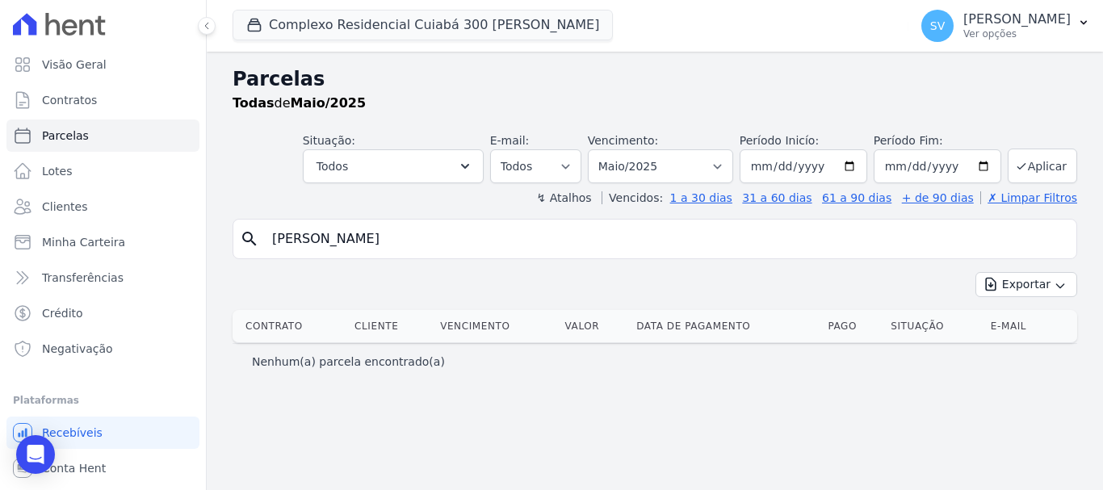
drag, startPoint x: 630, startPoint y: 246, endPoint x: 369, endPoint y: 228, distance: 261.4
click at [369, 228] on input "Thiago Cesar Pereira Vieira Cesar" at bounding box center [665, 239] width 807 height 32
type input "Thiago Cesar Per"
select select
click at [382, 232] on input "Thiago Cesar Per" at bounding box center [665, 239] width 807 height 32
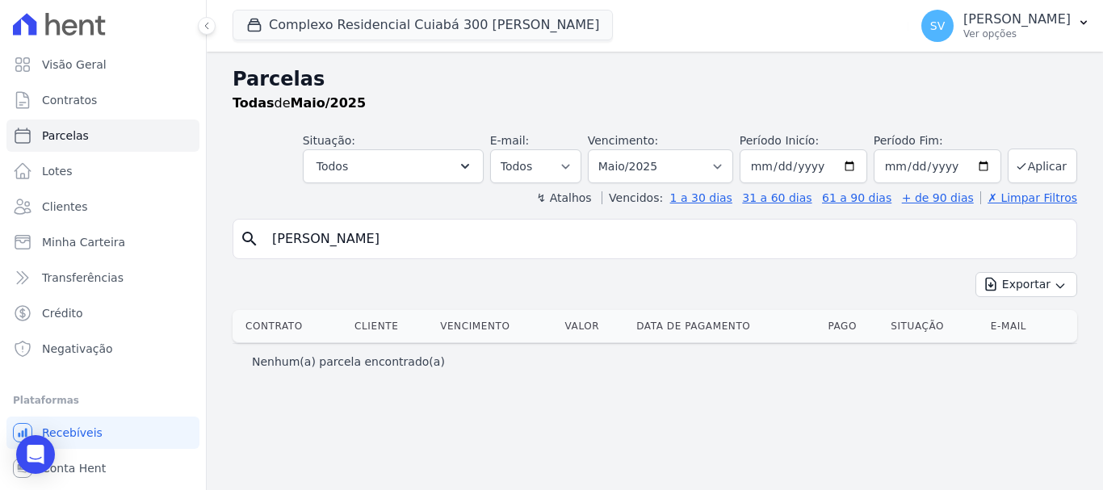
type input "[PERSON_NAME]"
select select
click at [433, 303] on div "Exportar Exportar PDF Exportar CSV" at bounding box center [654, 291] width 844 height 38
click at [658, 170] on select "Filtrar por período ──────── Todos os meses Abril/2024 Maio/2024 Junho/2024 Jul…" at bounding box center [660, 166] width 145 height 34
select select "08/2025"
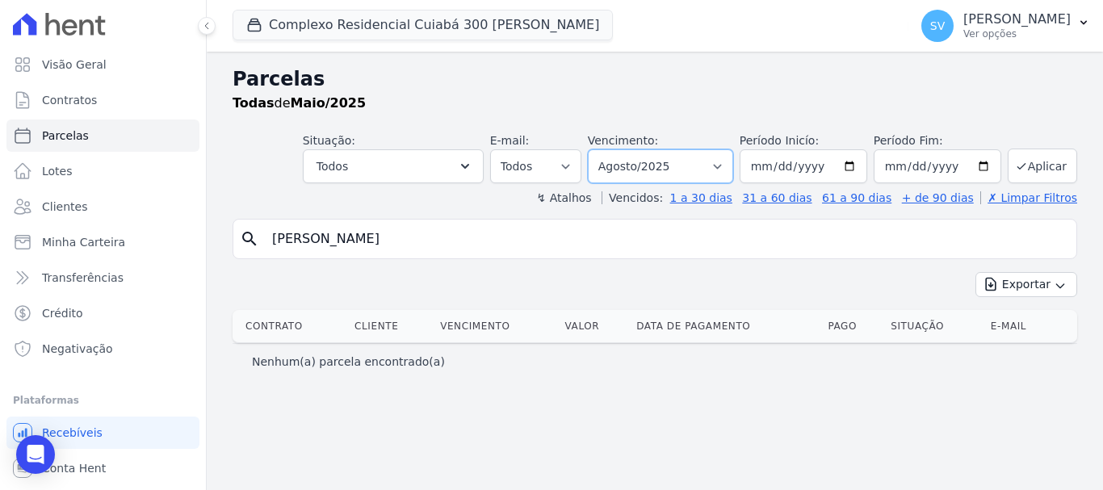
click at [610, 149] on select "Filtrar por período ──────── Todos os meses Abril/2024 Maio/2024 Junho/2024 Jul…" at bounding box center [660, 166] width 145 height 34
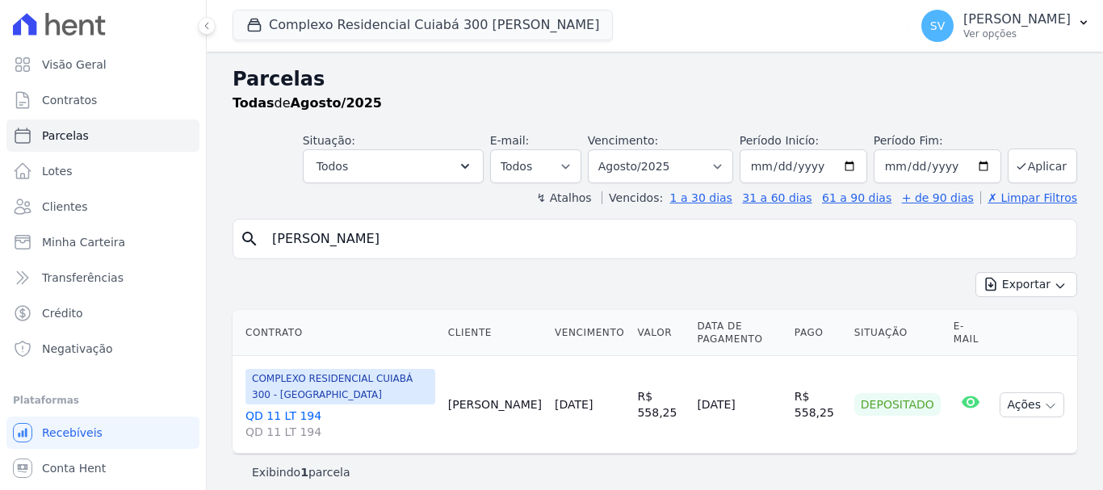
select select
click at [697, 158] on select "Filtrar por período ──────── Todos os meses Abril/2024 Maio/2024 Junho/2024 Jul…" at bounding box center [660, 166] width 145 height 34
select select "07/2025"
click at [598, 149] on select "Filtrar por período ──────── Todos os meses Abril/2024 Maio/2024 Junho/2024 Jul…" at bounding box center [660, 166] width 145 height 34
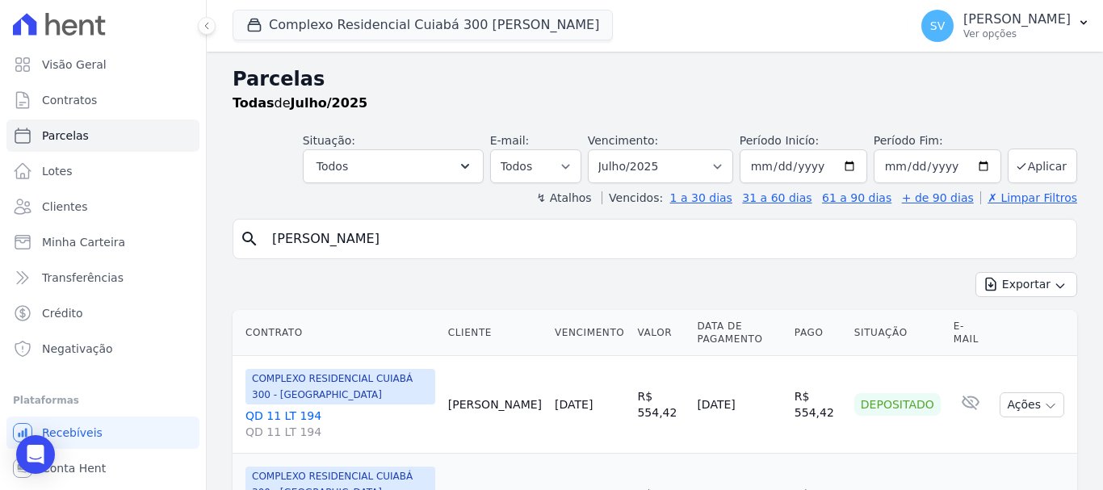
select select
drag, startPoint x: 677, startPoint y: 168, endPoint x: 667, endPoint y: 178, distance: 13.7
click at [677, 168] on select "Filtrar por período ──────── Todos os meses Abril/2024 Maio/2024 Junho/2024 Jul…" at bounding box center [660, 166] width 145 height 34
select select "05/2025"
click at [598, 149] on select "Filtrar por período ──────── Todos os meses Abril/2024 Maio/2024 Junho/2024 Jul…" at bounding box center [660, 166] width 145 height 34
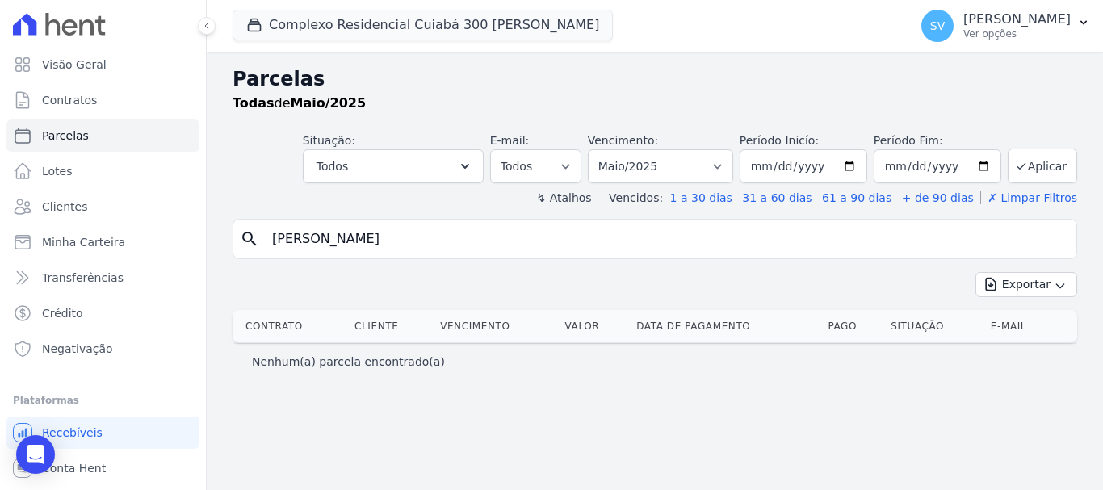
select select
click at [669, 169] on select "Filtrar por período ──────── Todos os meses Abril/2024 Maio/2024 Junho/2024 Jul…" at bounding box center [660, 166] width 145 height 34
select select "06/2025"
click at [610, 149] on select "Filtrar por período ──────── Todos os meses Abril/2024 Maio/2024 Junho/2024 Jul…" at bounding box center [660, 166] width 145 height 34
select select
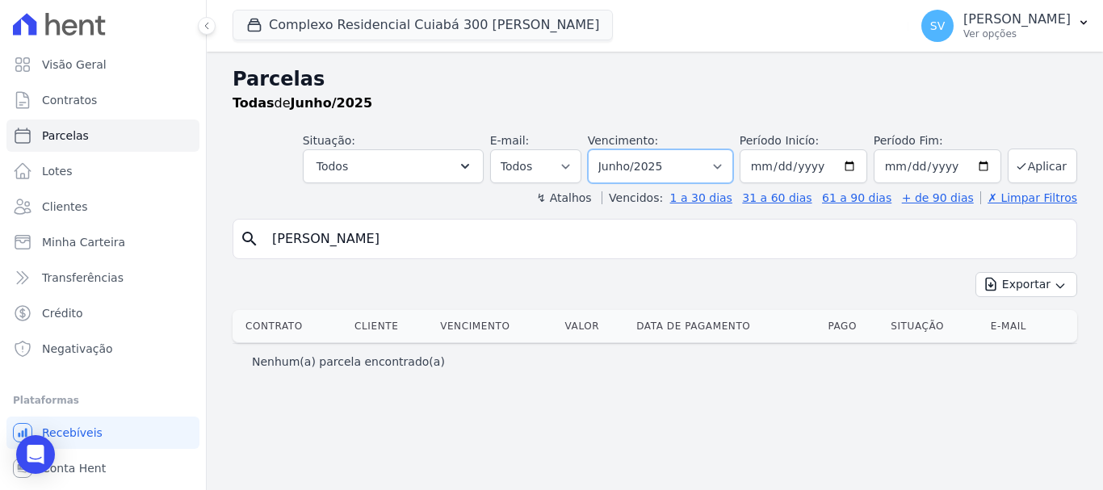
click at [705, 164] on select "Filtrar por período ──────── Todos os meses Abril/2024 Maio/2024 Junho/2024 Jul…" at bounding box center [660, 166] width 145 height 34
select select "07/2025"
click at [610, 149] on select "Filtrar por período ──────── Todos os meses Abril/2024 Maio/2024 Junho/2024 Jul…" at bounding box center [660, 166] width 145 height 34
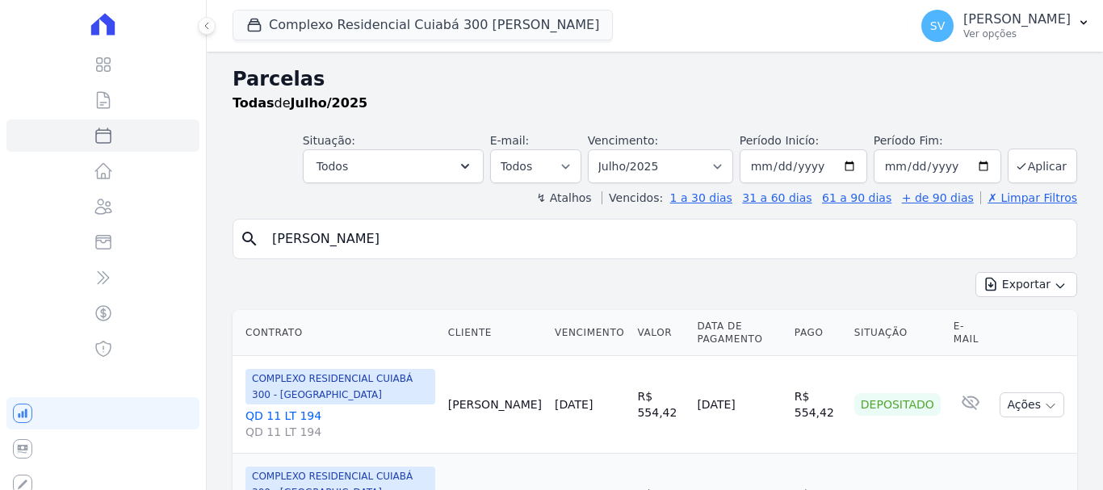
select select
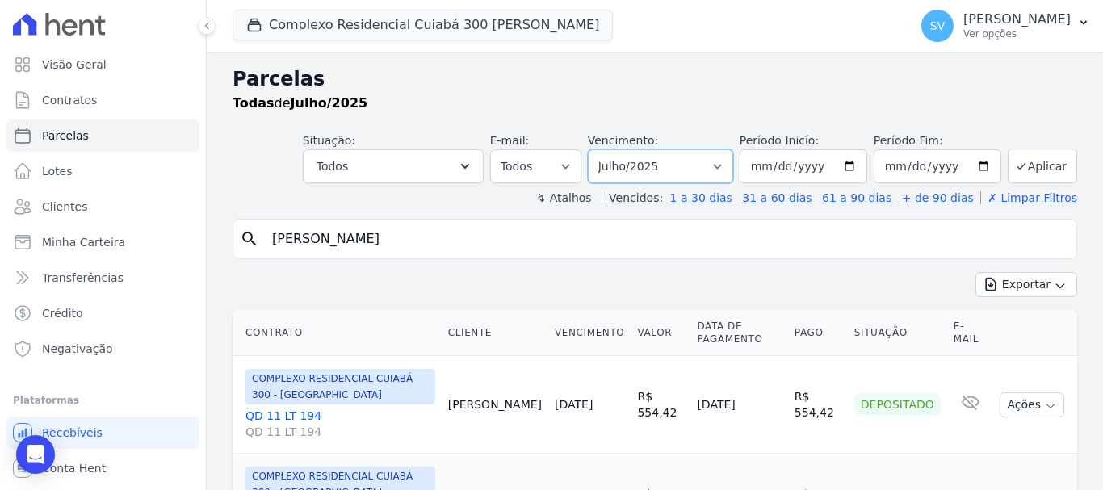
drag, startPoint x: 654, startPoint y: 162, endPoint x: 653, endPoint y: 173, distance: 10.5
click at [654, 163] on select "Filtrar por período ──────── Todos os meses Abril/2024 Maio/2024 Junho/2024 Jul…" at bounding box center [660, 166] width 145 height 34
select select "08/2025"
click at [598, 149] on select "Filtrar por período ──────── Todos os meses Abril/2024 Maio/2024 Junho/2024 Jul…" at bounding box center [660, 166] width 145 height 34
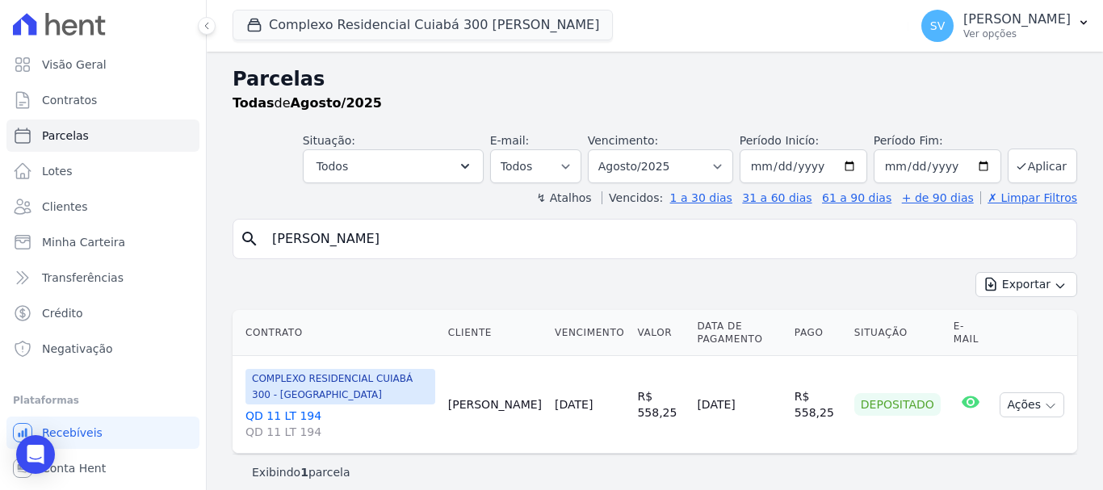
select select
drag, startPoint x: 463, startPoint y: 229, endPoint x: 271, endPoint y: 226, distance: 192.1
click at [271, 226] on input "[PERSON_NAME]" at bounding box center [665, 239] width 807 height 32
